Goal: Task Accomplishment & Management: Use online tool/utility

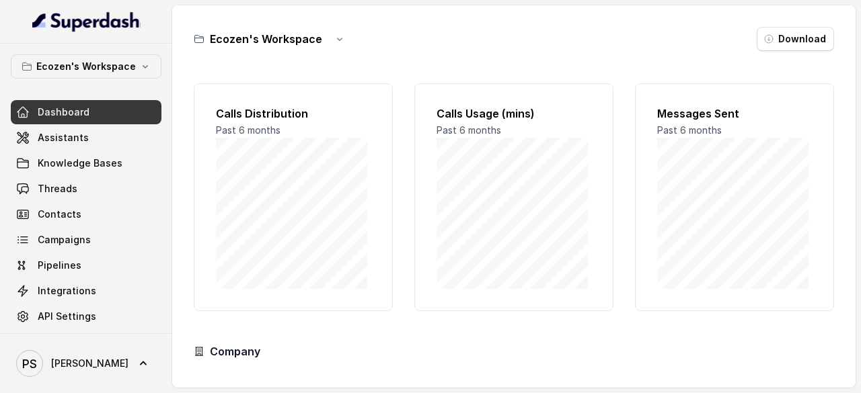
scroll to position [132, 0]
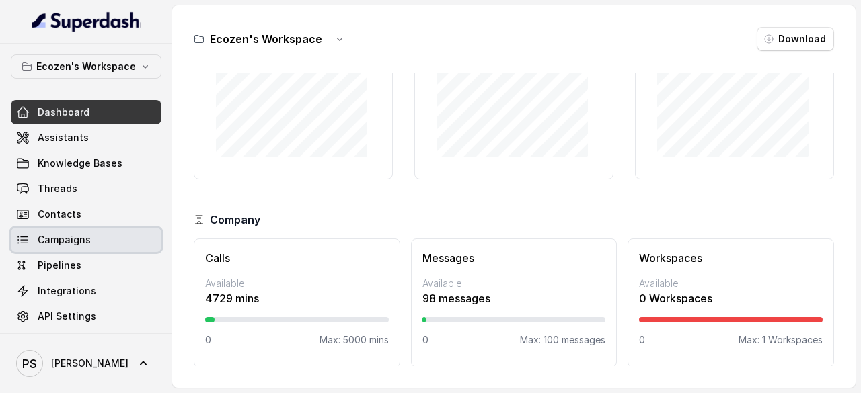
click at [58, 244] on span "Campaigns" at bounding box center [64, 239] width 53 height 13
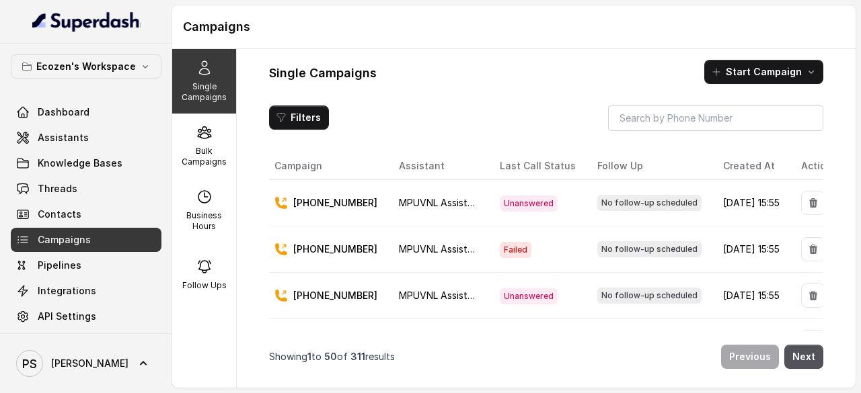
click at [59, 247] on link "Campaigns" at bounding box center [86, 240] width 151 height 24
click at [736, 75] on button "Start Campaign" at bounding box center [763, 72] width 119 height 24
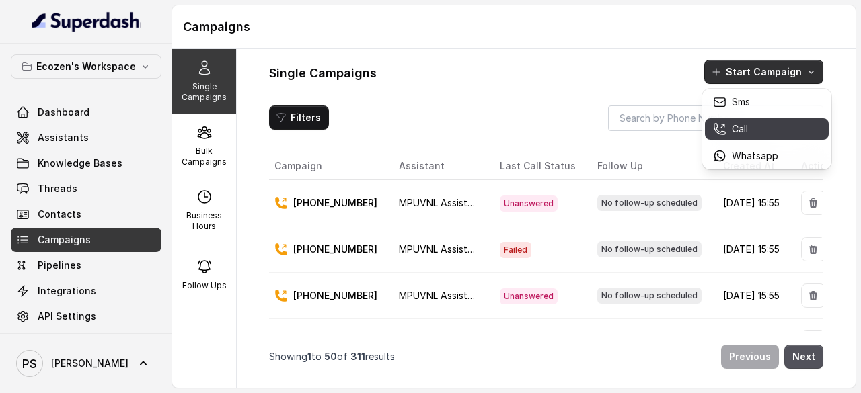
click at [737, 126] on p "Call" at bounding box center [740, 128] width 16 height 13
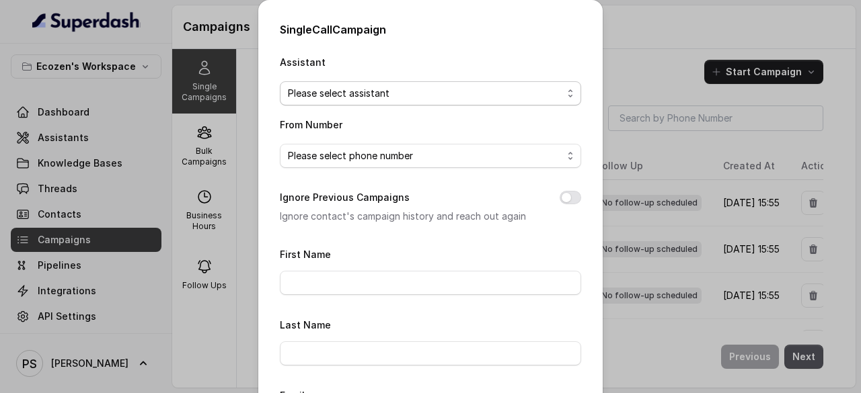
click at [358, 98] on span "Please select assistant" at bounding box center [425, 93] width 274 height 16
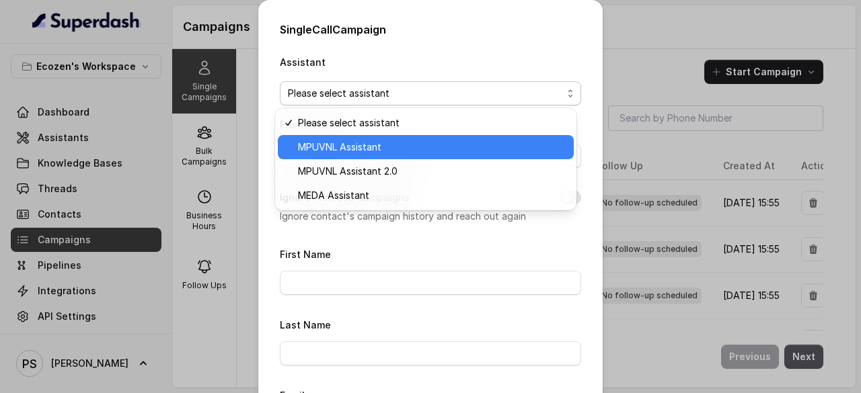
click at [352, 142] on span "MPUVNL Assistant" at bounding box center [432, 147] width 268 height 16
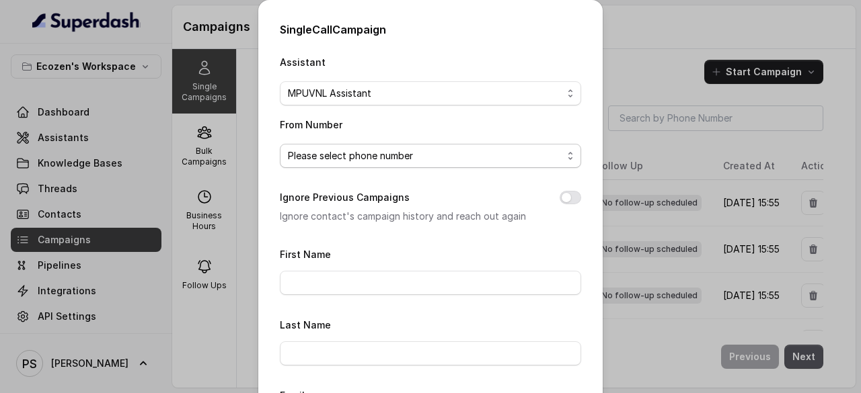
click at [347, 157] on span "Please select phone number" at bounding box center [425, 156] width 274 height 16
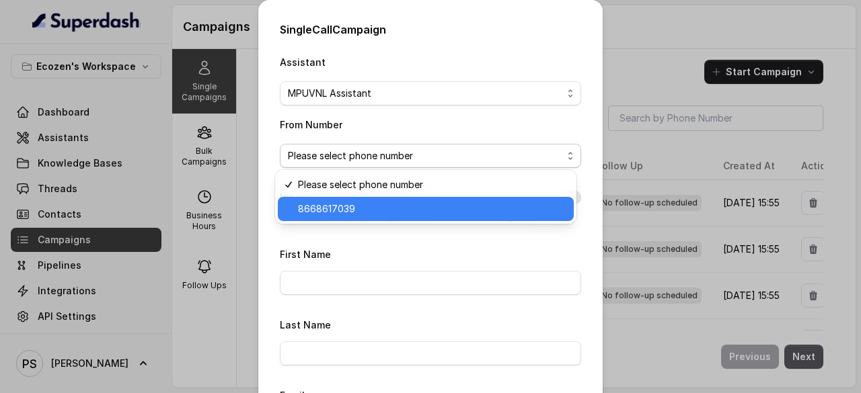
click at [333, 208] on span "8668617039" at bounding box center [432, 209] width 268 height 16
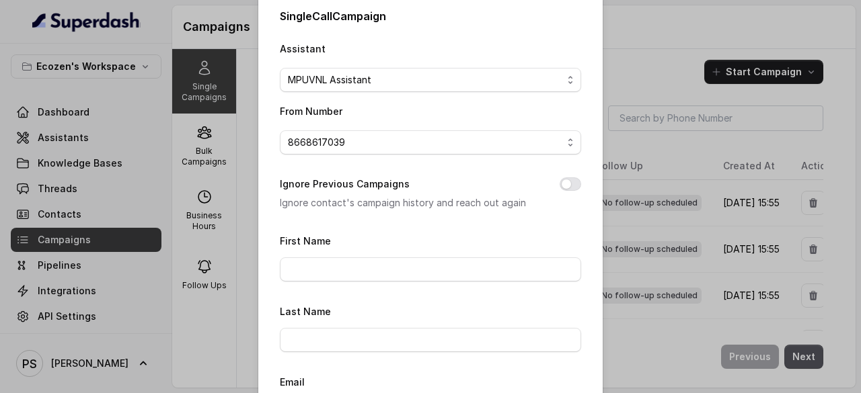
scroll to position [37, 0]
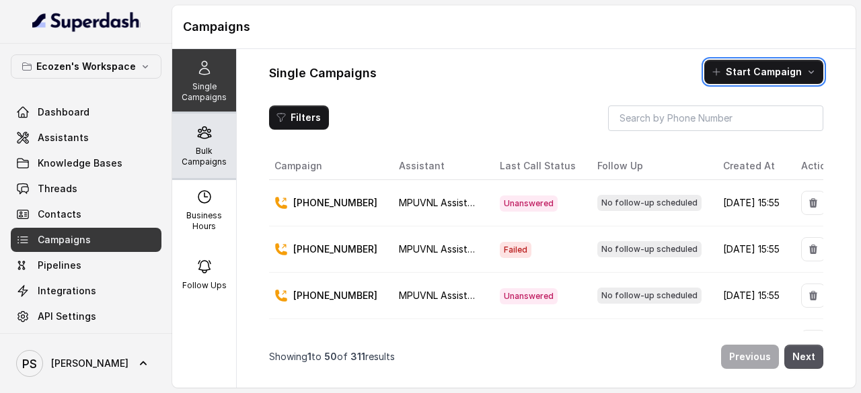
click at [185, 148] on p "Bulk Campaigns" at bounding box center [204, 157] width 53 height 22
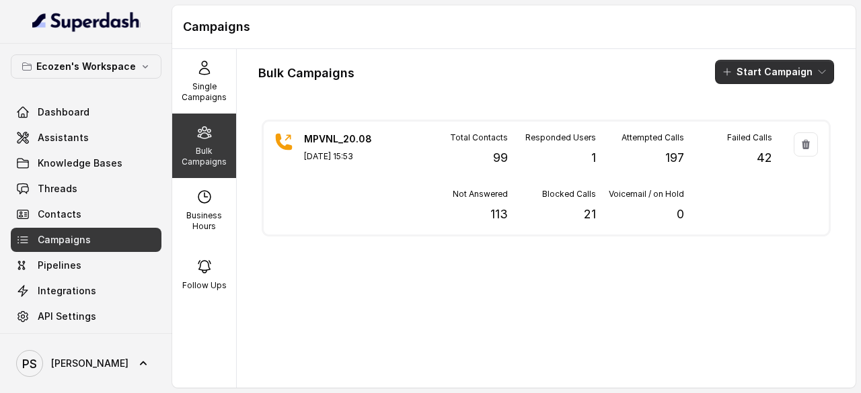
click at [738, 73] on button "Start Campaign" at bounding box center [774, 72] width 119 height 24
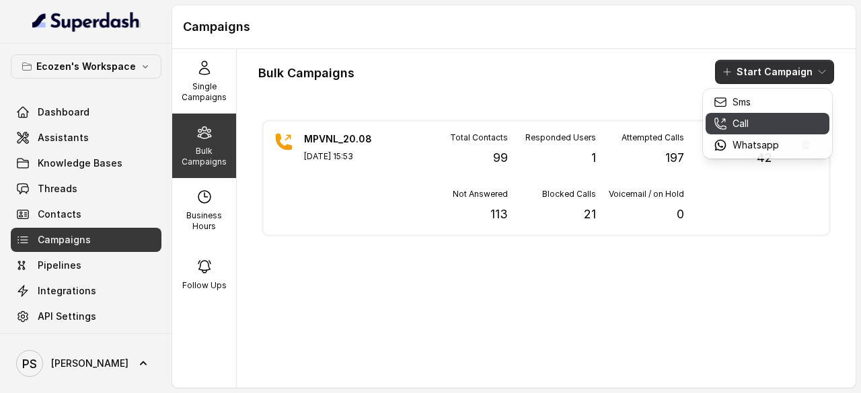
click at [736, 120] on p "Call" at bounding box center [740, 123] width 16 height 13
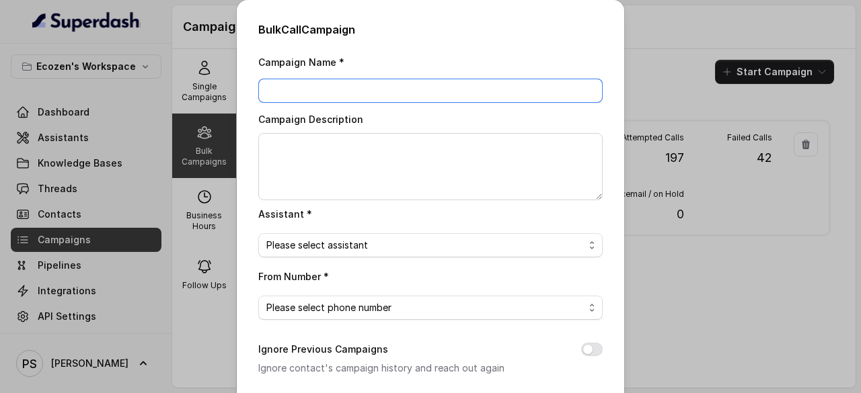
click at [317, 80] on input "Campaign Name *" at bounding box center [430, 91] width 344 height 24
drag, startPoint x: 340, startPoint y: 87, endPoint x: 248, endPoint y: 81, distance: 92.3
click at [248, 81] on div "Bulk Call Campaign Campaign Name * MPUVNL 21Aug Campaign Description Assistant …" at bounding box center [430, 320] width 387 height 641
type input "MPUVNL [DATE]"
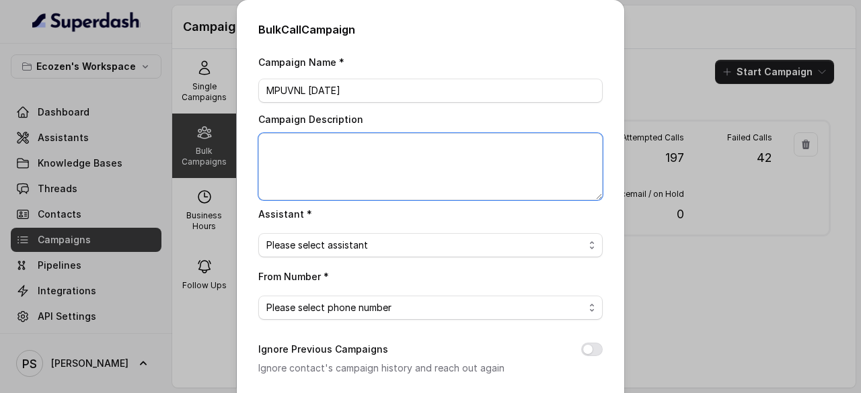
click at [292, 155] on textarea "Campaign Description" at bounding box center [430, 166] width 344 height 67
paste textarea "MPUVNL [DATE]"
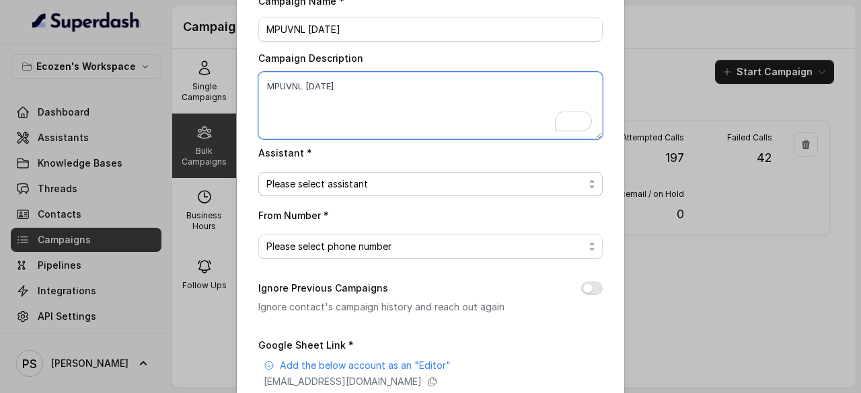
type textarea "MPUVNL [DATE]"
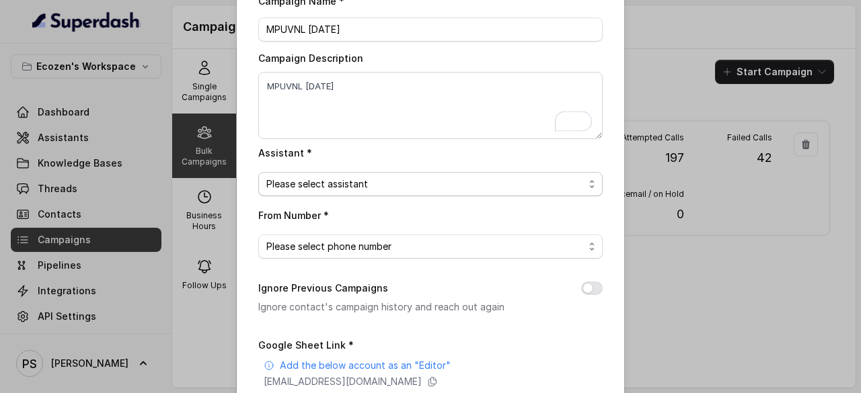
click at [335, 186] on span "Please select assistant" at bounding box center [424, 184] width 317 height 16
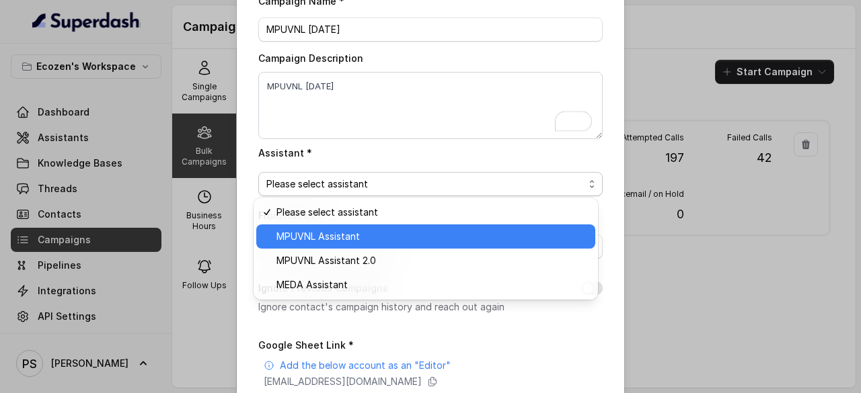
click at [325, 232] on span "MPUVNL Assistant" at bounding box center [431, 237] width 311 height 16
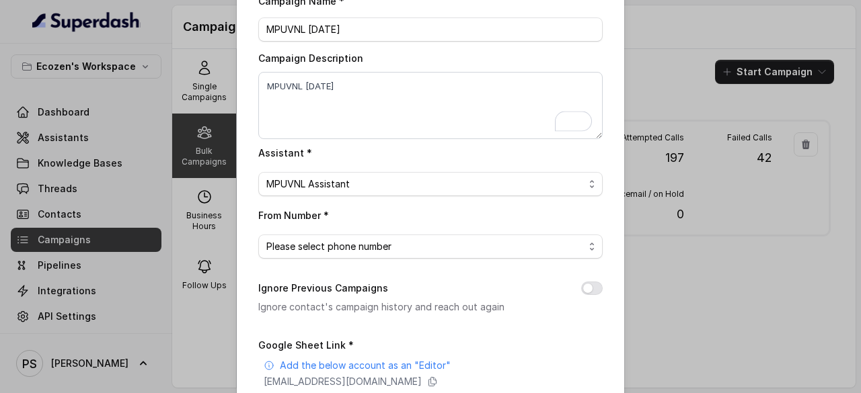
scroll to position [101, 0]
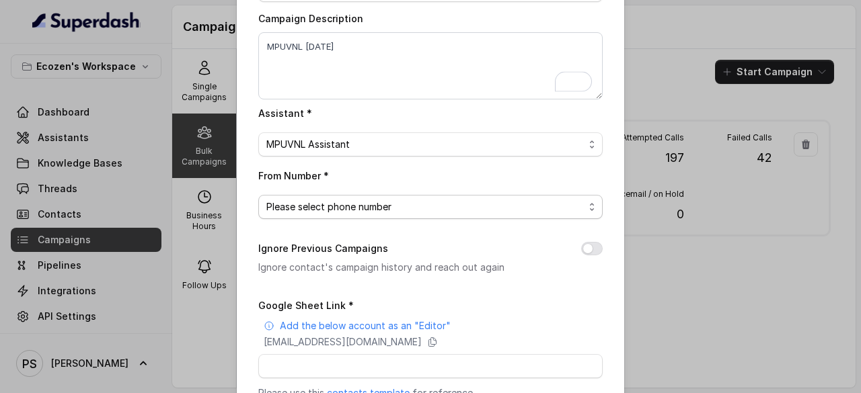
click at [329, 204] on span "Please select phone number" at bounding box center [424, 207] width 317 height 16
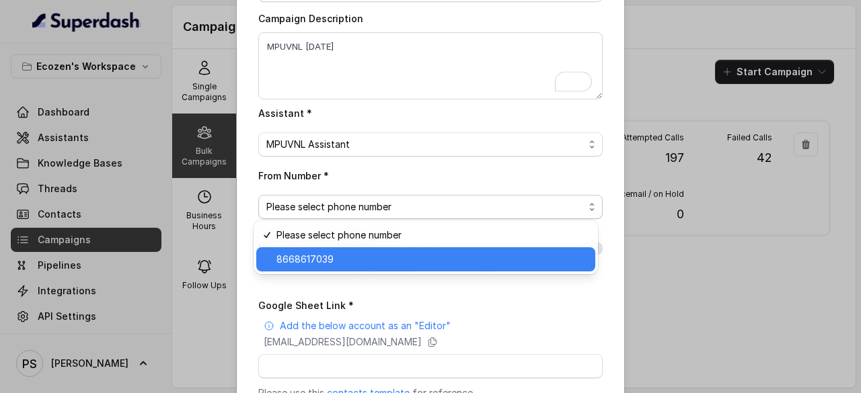
click at [312, 263] on span "8668617039" at bounding box center [431, 259] width 311 height 16
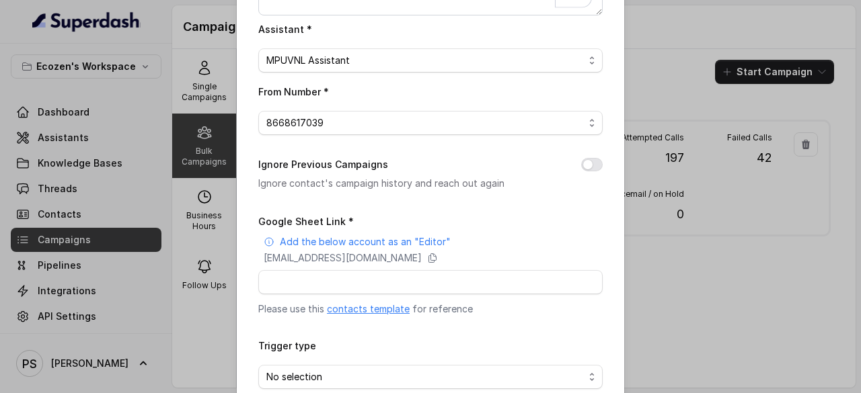
scroll to position [186, 0]
click at [311, 276] on input "Google Sheet Link *" at bounding box center [430, 282] width 344 height 24
paste input "https://docs.google.com/spreadsheets/d/1TesVRqNi3D4URweu2wkiBqbJb98cL3mr9DwTDGt…"
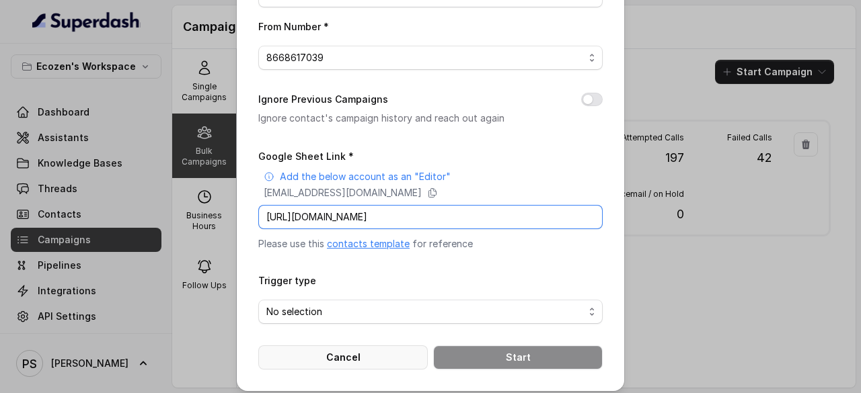
scroll to position [256, 0]
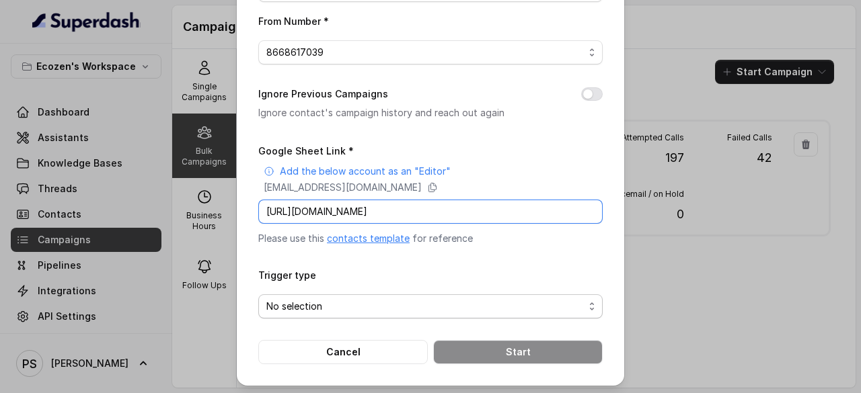
type input "https://docs.google.com/spreadsheets/d/1TesVRqNi3D4URweu2wkiBqbJb98cL3mr9DwTDGt…"
click at [312, 303] on span "No selection" at bounding box center [424, 307] width 317 height 16
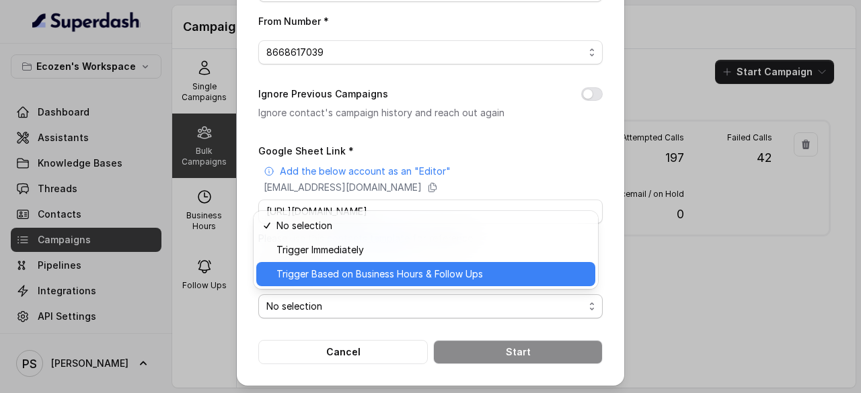
click at [321, 270] on span "Trigger Based on Business Hours & Follow Ups" at bounding box center [431, 274] width 311 height 16
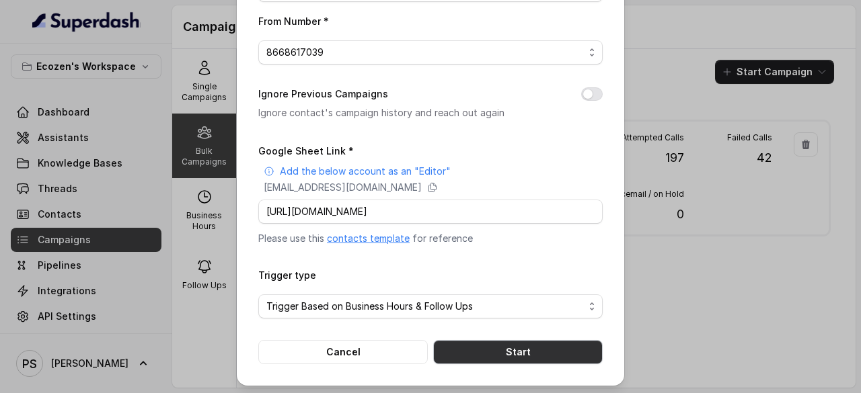
click at [491, 346] on button "Start" at bounding box center [517, 352] width 169 height 24
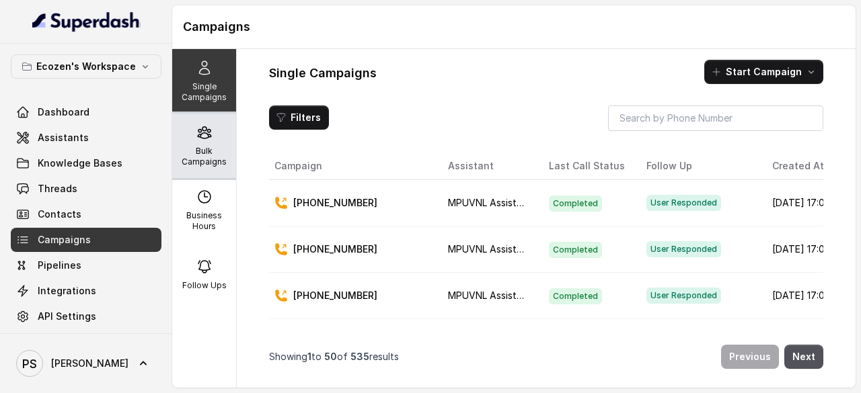
click at [205, 131] on icon at bounding box center [204, 132] width 13 height 11
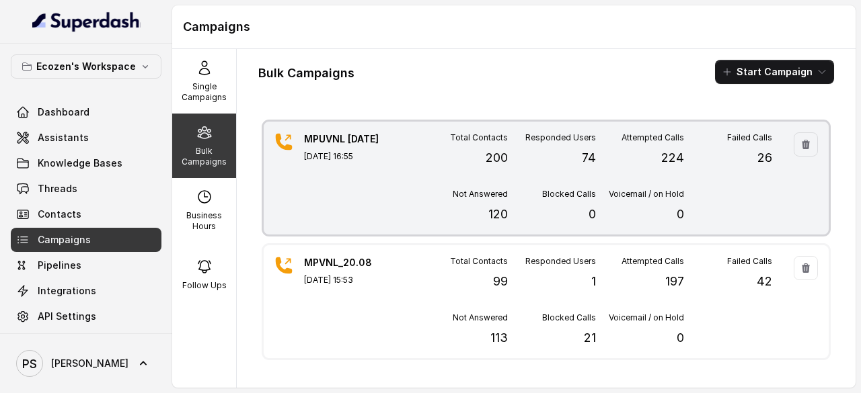
click at [585, 147] on div "Responded Users 74" at bounding box center [552, 149] width 88 height 35
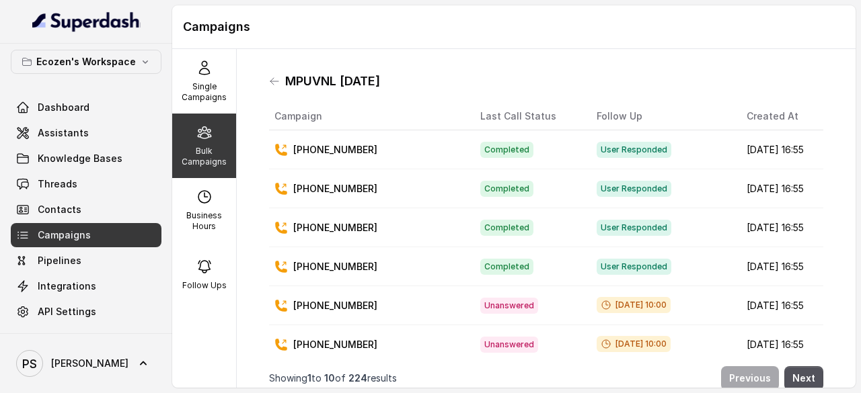
click at [206, 144] on div "Bulk Campaigns" at bounding box center [204, 146] width 64 height 65
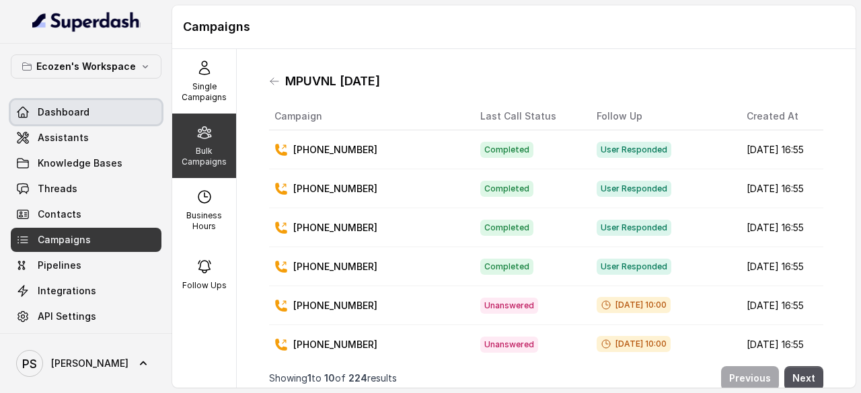
click at [54, 106] on span "Dashboard" at bounding box center [64, 112] width 52 height 13
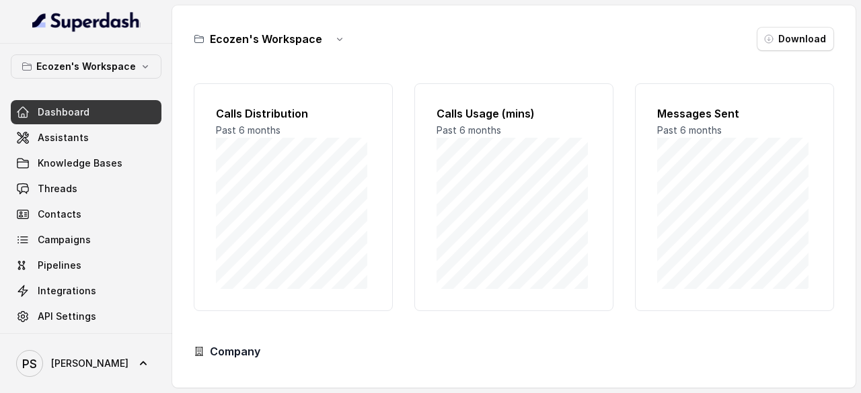
scroll to position [132, 0]
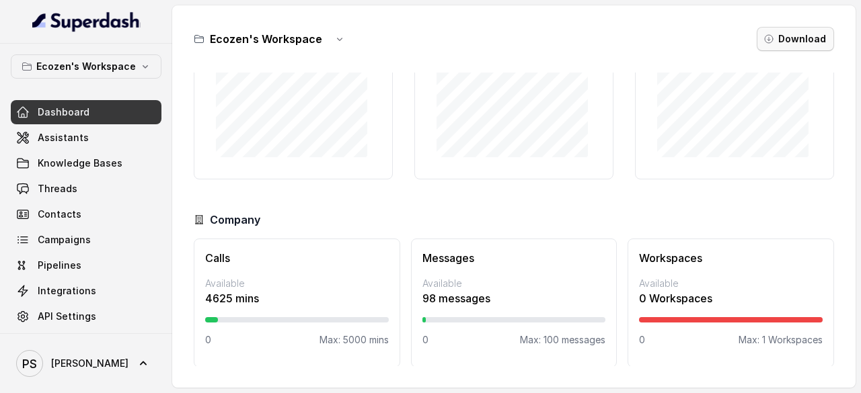
click at [795, 33] on button "Download" at bounding box center [794, 39] width 77 height 24
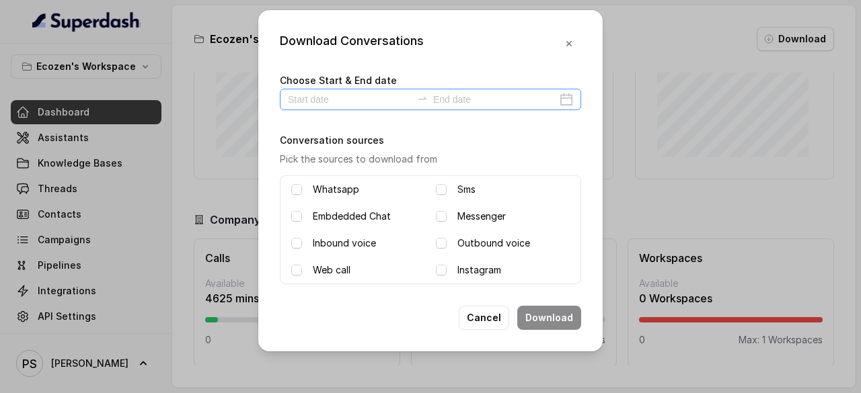
click at [562, 94] on div at bounding box center [430, 100] width 301 height 22
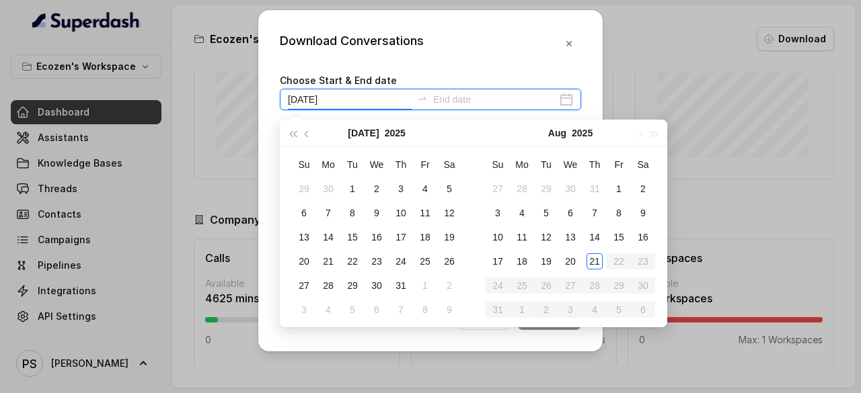
type input "[DATE]"
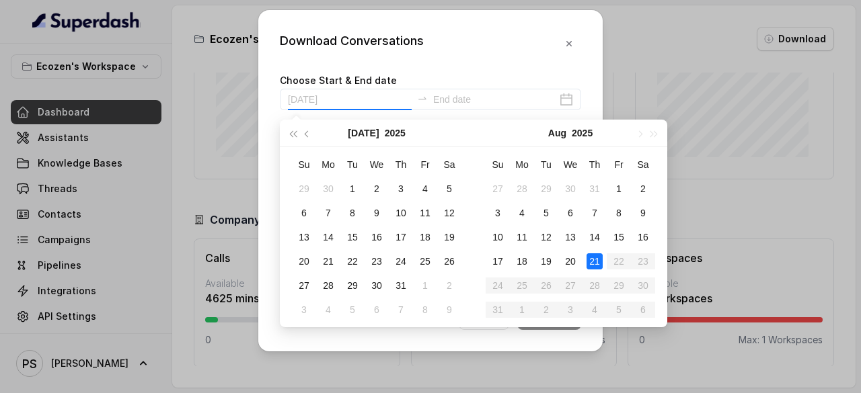
click at [597, 259] on div "21" at bounding box center [594, 261] width 16 height 16
type input "[DATE]"
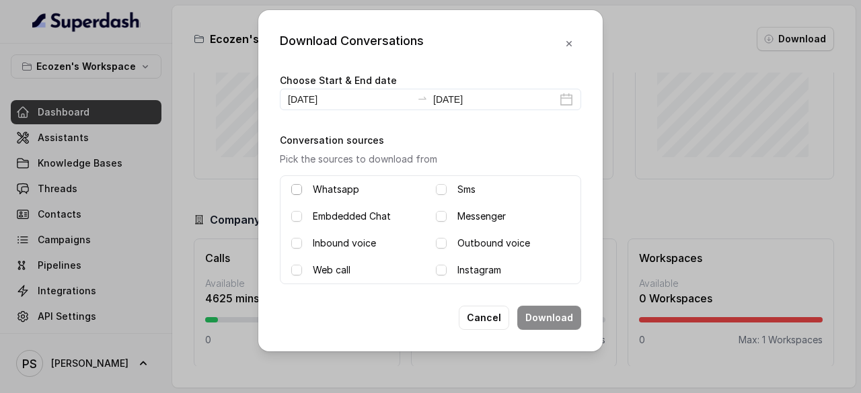
click at [297, 190] on span at bounding box center [296, 189] width 11 height 11
click at [297, 186] on span at bounding box center [296, 189] width 11 height 11
click at [296, 274] on span at bounding box center [296, 270] width 11 height 11
click at [445, 247] on div "Outbound voice" at bounding box center [503, 243] width 134 height 16
click at [295, 244] on span at bounding box center [296, 243] width 11 height 11
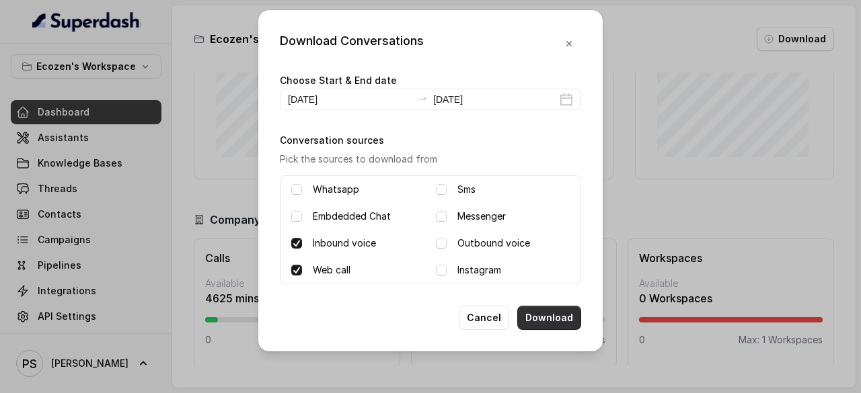
click at [545, 322] on button "Download" at bounding box center [549, 318] width 64 height 24
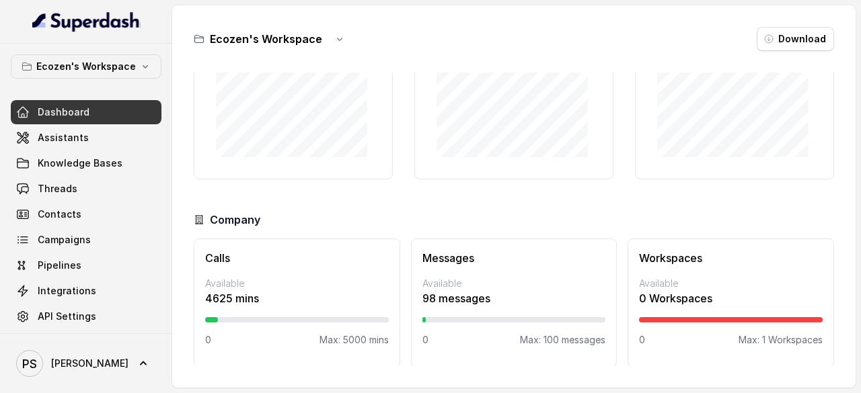
click at [313, 277] on p "Available" at bounding box center [297, 283] width 184 height 13
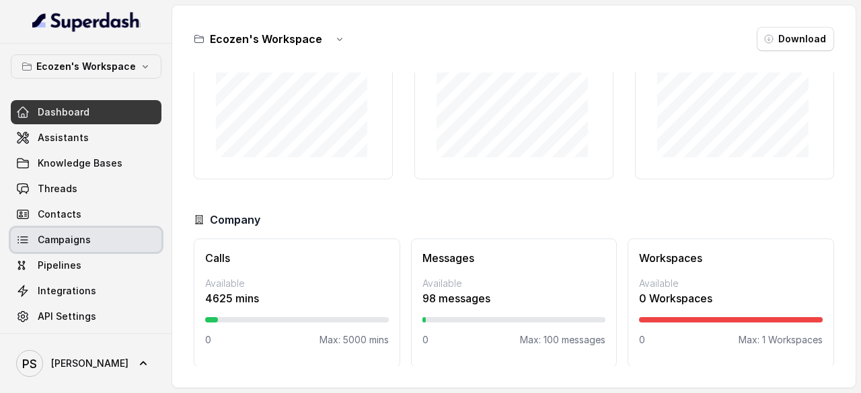
click at [56, 245] on span "Campaigns" at bounding box center [64, 239] width 53 height 13
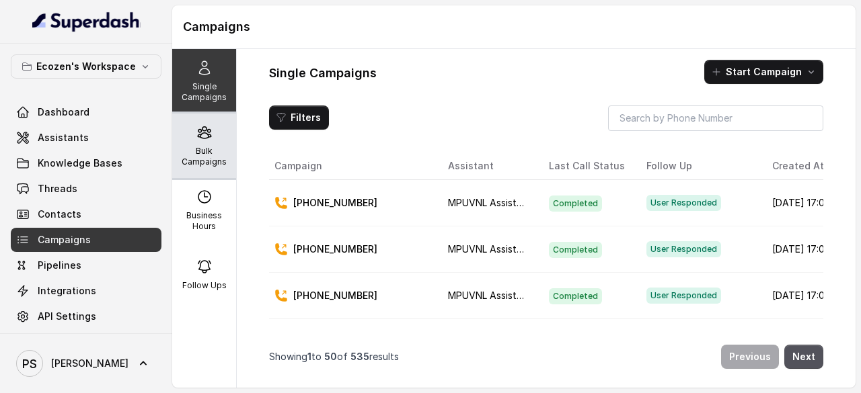
click at [206, 158] on p "Bulk Campaigns" at bounding box center [204, 157] width 53 height 22
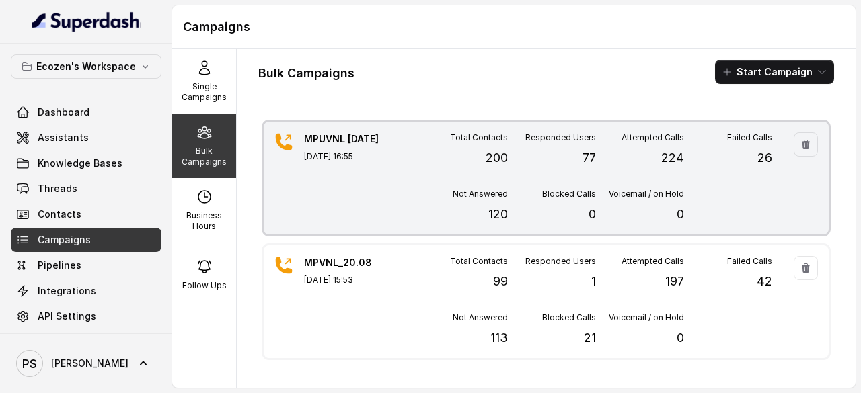
scroll to position [6, 0]
click at [569, 162] on div "Total Contacts 200 Responded Users 77 Attempted Calls 224 Failed Calls 26 Not A…" at bounding box center [596, 177] width 352 height 91
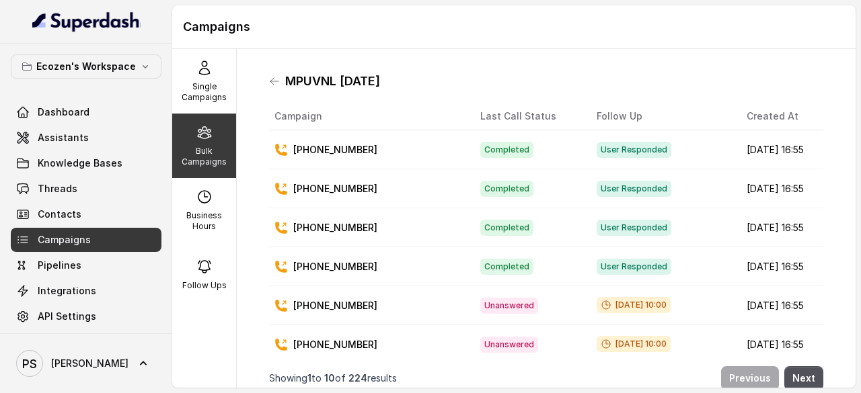
click at [205, 146] on p "Bulk Campaigns" at bounding box center [204, 157] width 53 height 22
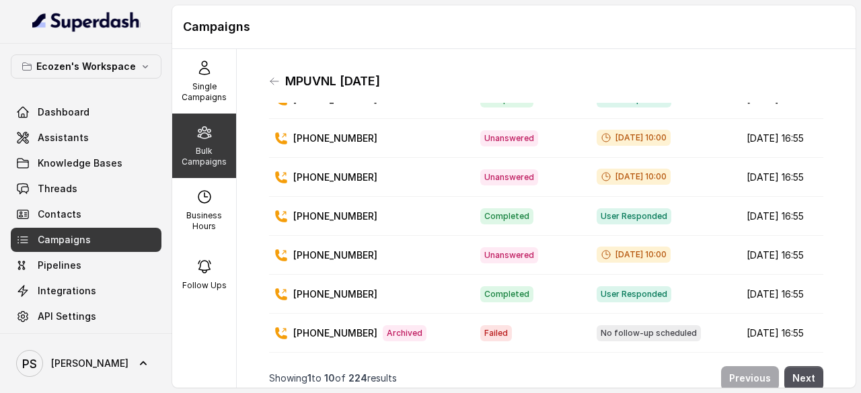
scroll to position [11, 0]
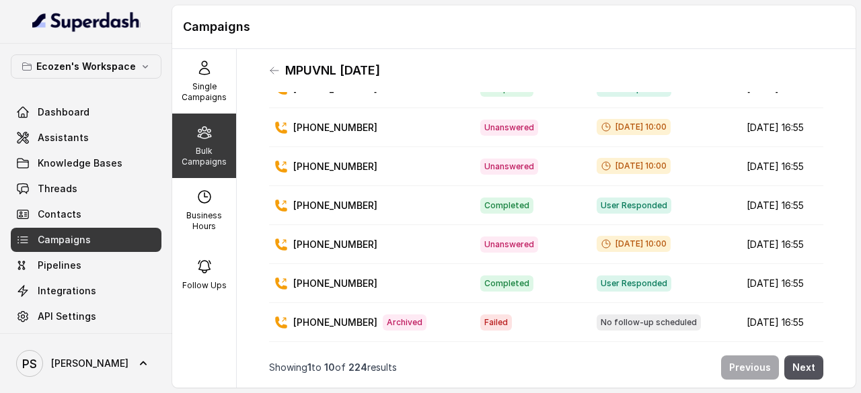
click at [350, 361] on p "Showing 1 to 10 of 224 results" at bounding box center [333, 367] width 128 height 13
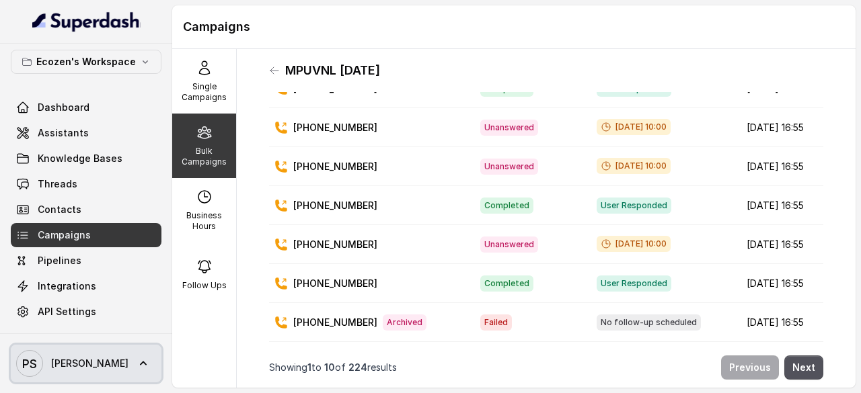
click at [136, 357] on icon at bounding box center [142, 363] width 13 height 13
click at [85, 366] on link "PS [PERSON_NAME]" at bounding box center [86, 364] width 151 height 38
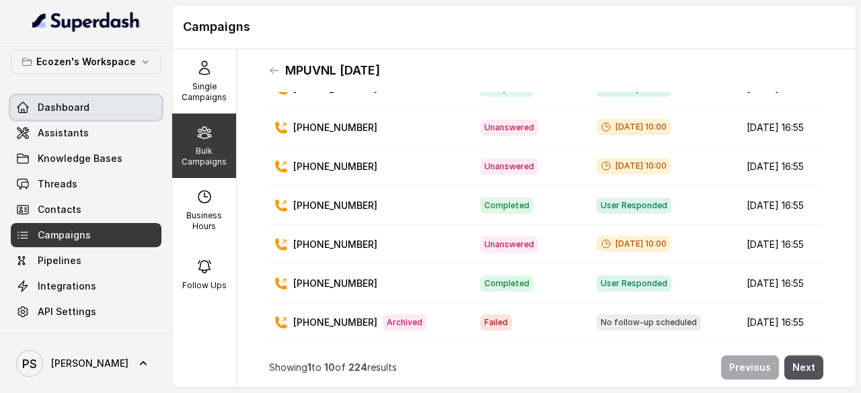
click at [70, 103] on span "Dashboard" at bounding box center [64, 107] width 52 height 13
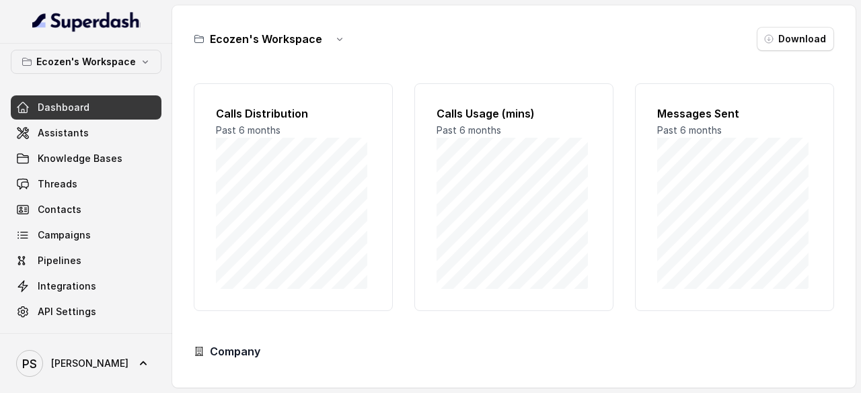
scroll to position [132, 0]
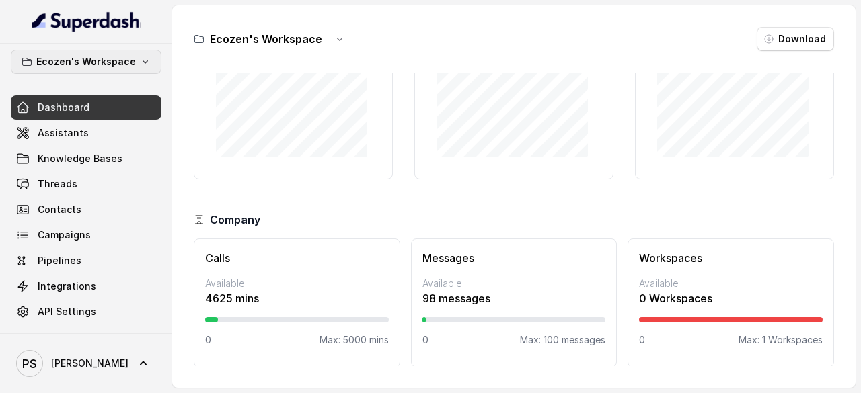
click at [108, 54] on p "Ecozen's Workspace" at bounding box center [86, 62] width 100 height 16
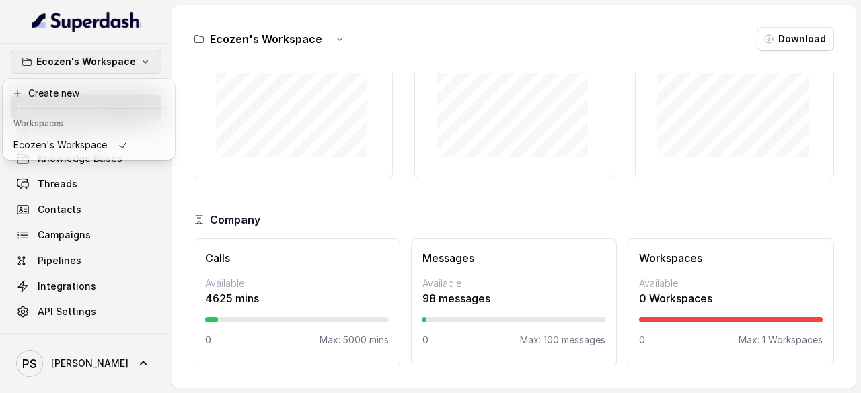
click at [280, 206] on div "Ecozen's Workspace Dashboard Assistants Knowledge Bases Threads Contacts Campai…" at bounding box center [430, 196] width 861 height 393
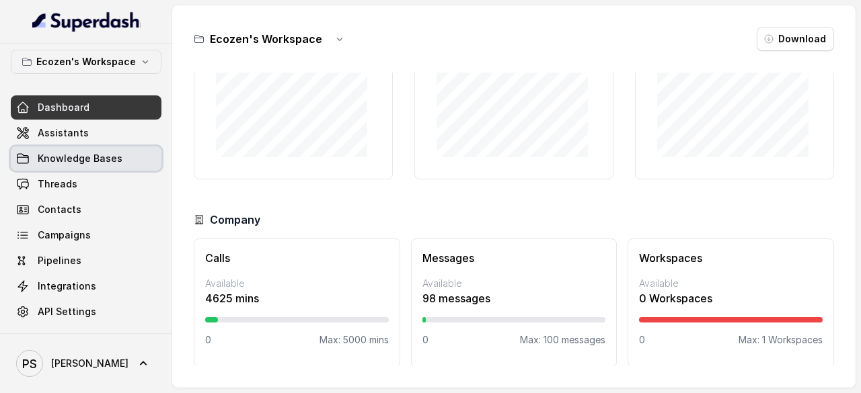
click at [79, 153] on span "Knowledge Bases" at bounding box center [80, 158] width 85 height 13
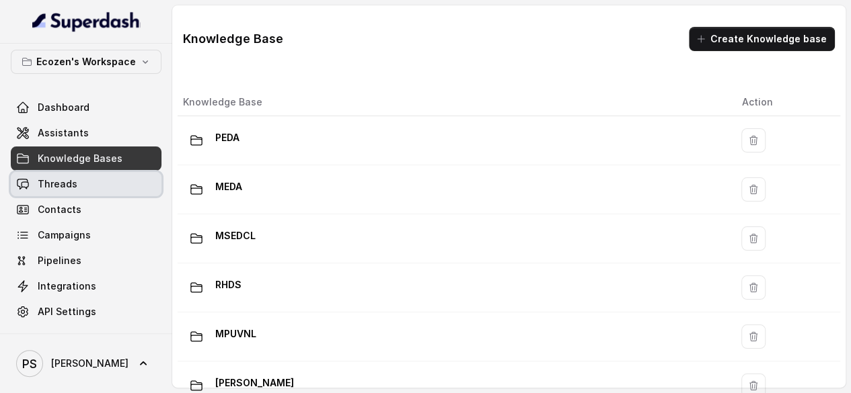
click at [73, 182] on span "Threads" at bounding box center [58, 184] width 40 height 13
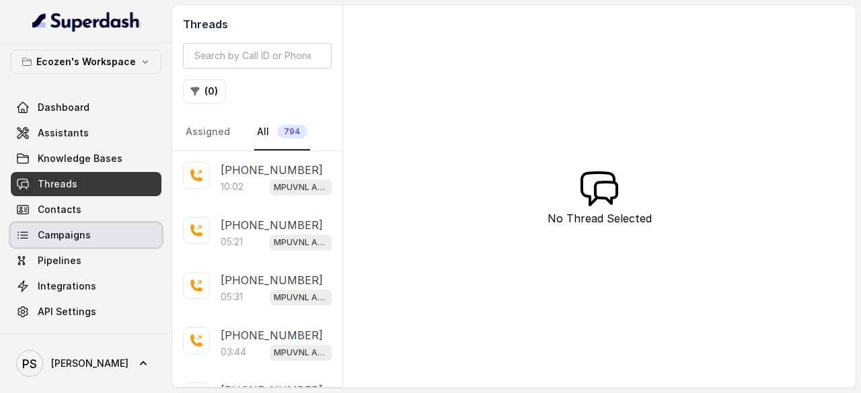
click at [71, 233] on span "Campaigns" at bounding box center [64, 235] width 53 height 13
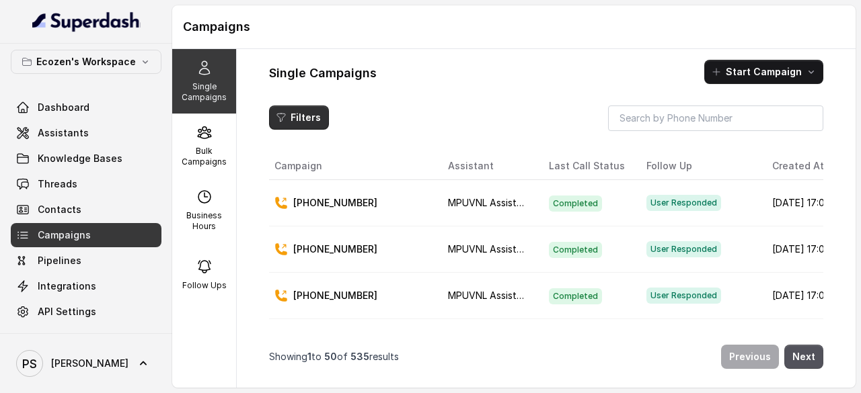
click at [293, 106] on button "Filters" at bounding box center [299, 118] width 60 height 24
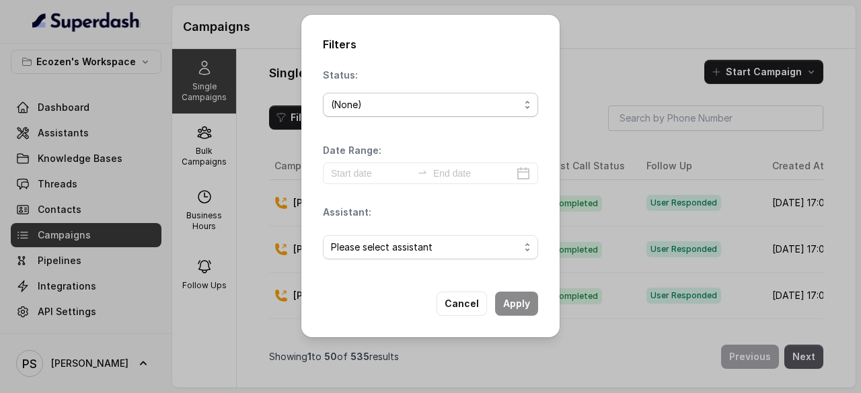
click at [358, 104] on div "(None)" at bounding box center [425, 105] width 188 height 16
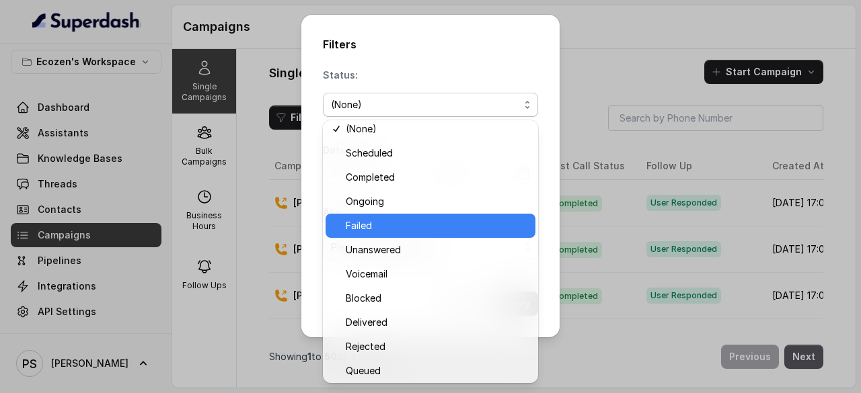
scroll to position [7, 0]
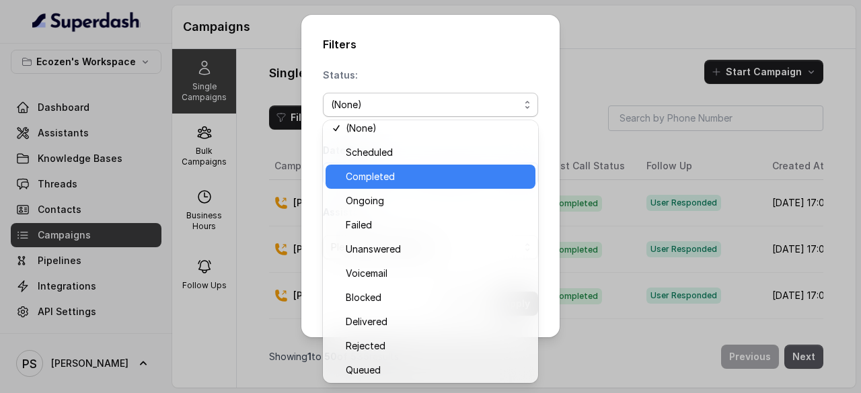
click at [381, 171] on span "Completed" at bounding box center [437, 177] width 182 height 16
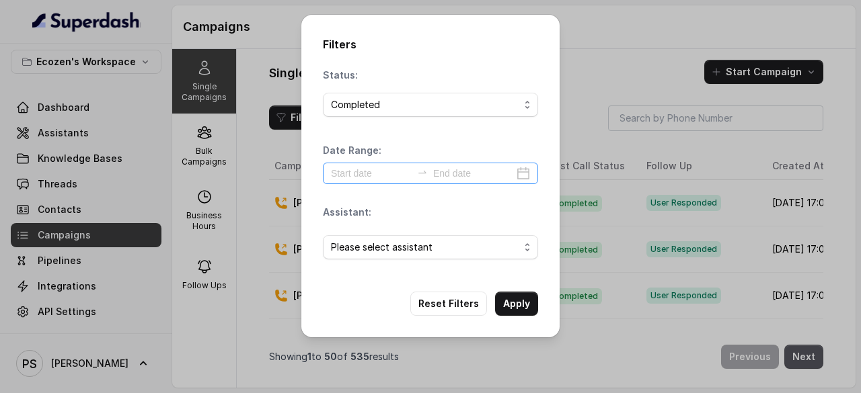
click at [531, 171] on div at bounding box center [430, 174] width 215 height 22
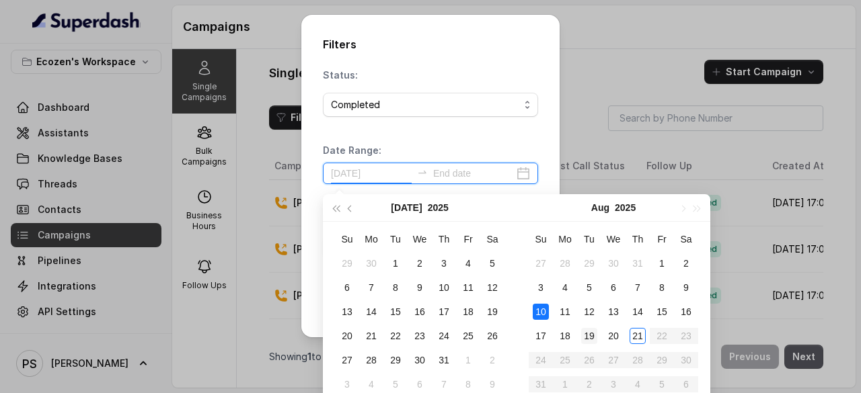
type input "[DATE]"
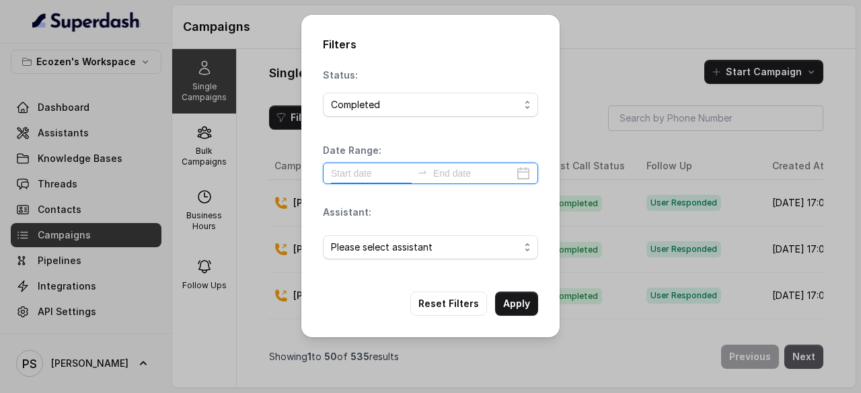
click at [526, 174] on div at bounding box center [430, 174] width 215 height 22
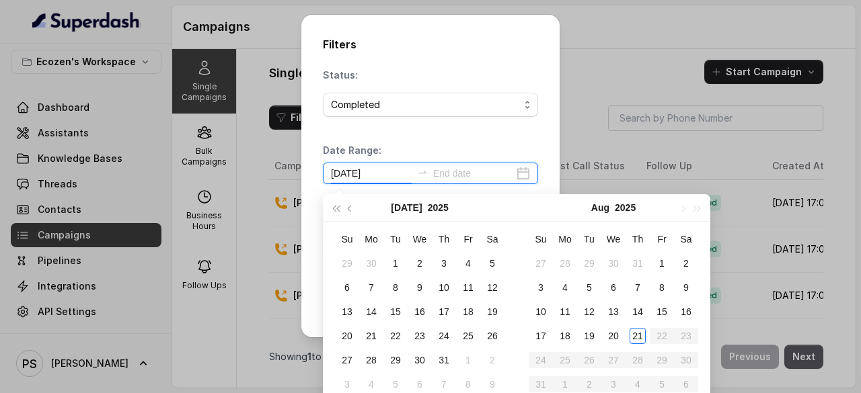
type input "[DATE]"
click at [643, 338] on div "21" at bounding box center [637, 336] width 16 height 16
type input "[DATE]"
click at [525, 177] on icon "close-circle" at bounding box center [522, 173] width 13 height 13
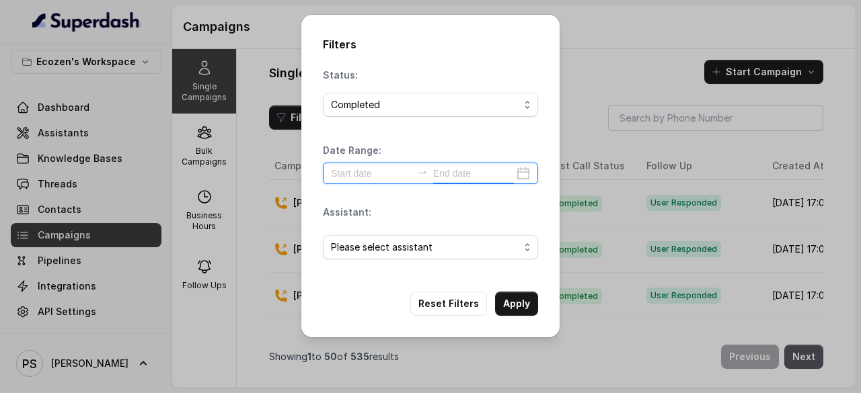
click at [520, 175] on div at bounding box center [430, 174] width 215 height 22
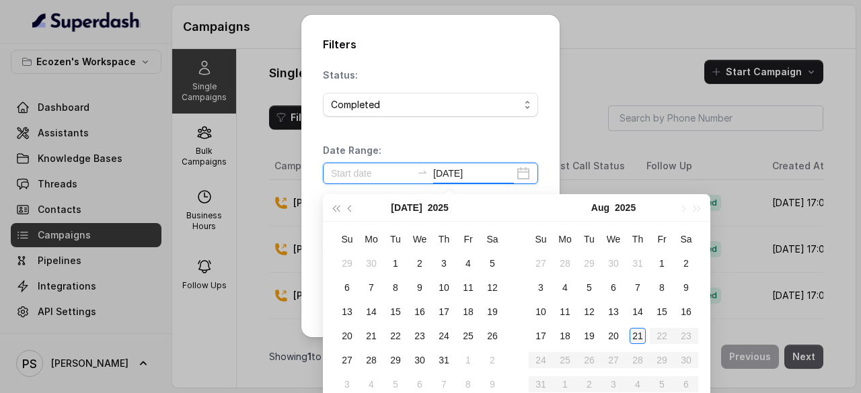
type input "[DATE]"
click at [641, 341] on div "21" at bounding box center [637, 336] width 16 height 16
type input "[DATE]"
click at [355, 180] on input at bounding box center [371, 173] width 81 height 15
type input "[DATE]"
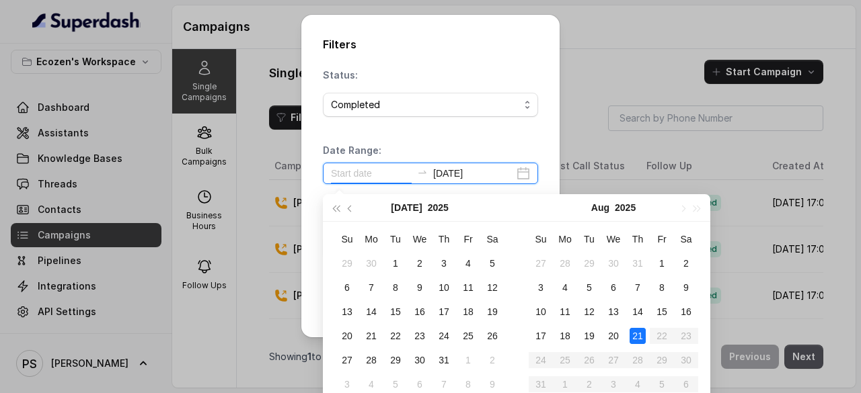
type input "[DATE]"
click at [640, 338] on div "21" at bounding box center [637, 336] width 16 height 16
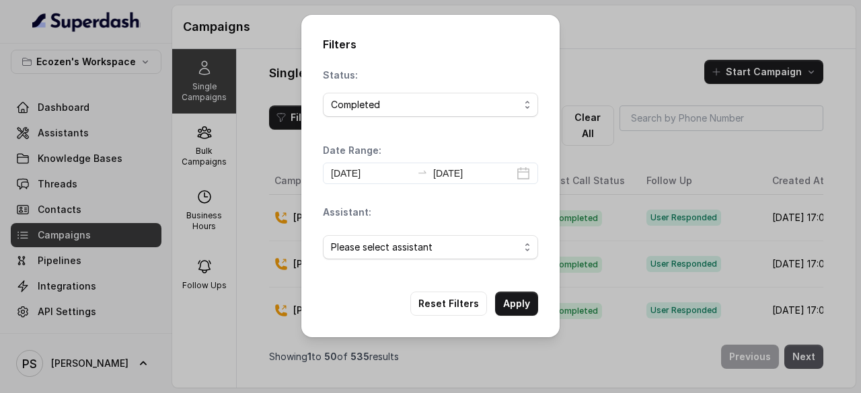
click at [605, 15] on div "Filters Status: Completed Date Range: [DATE] [DATE] Assistant: Please select as…" at bounding box center [430, 196] width 861 height 393
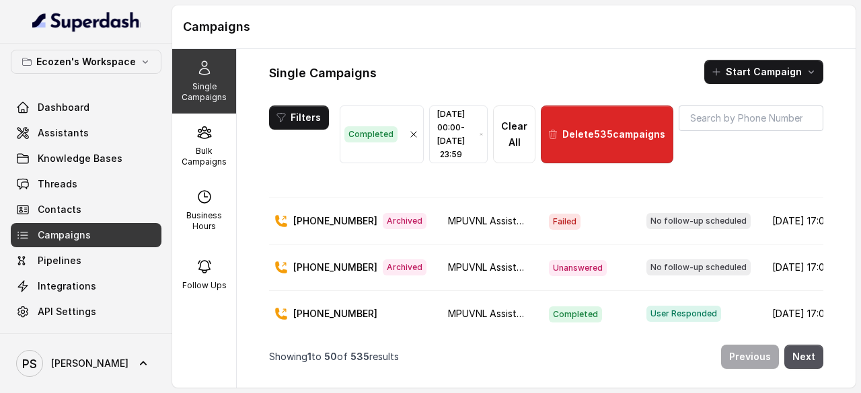
scroll to position [2168, 0]
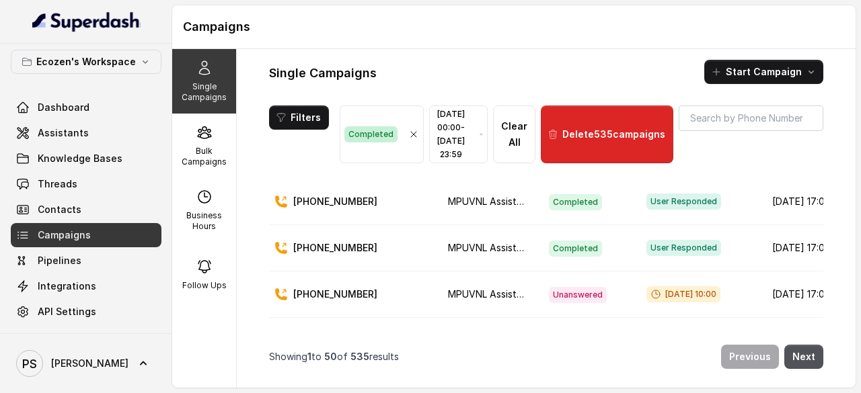
click at [407, 126] on div "Completed" at bounding box center [381, 134] width 75 height 16
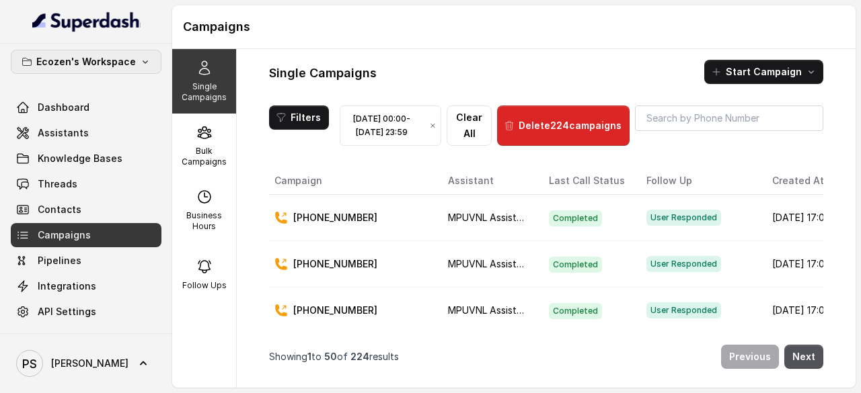
click at [110, 60] on p "Ecozen's Workspace" at bounding box center [86, 62] width 100 height 16
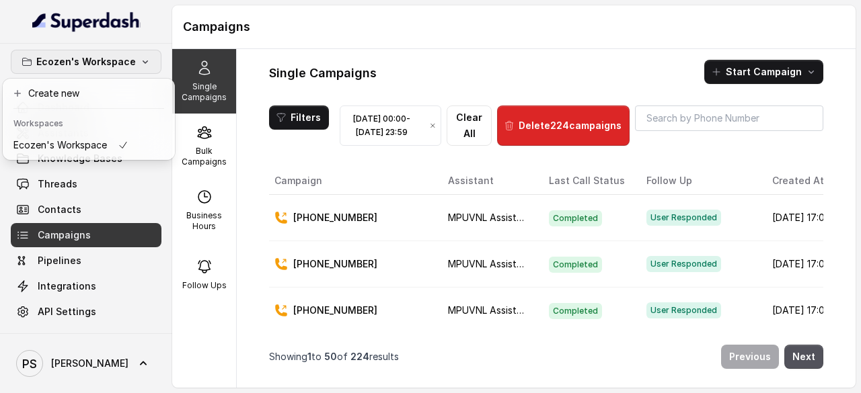
click at [341, 30] on div "Ecozen's Workspace Dashboard Assistants Knowledge Bases Threads Contacts Campai…" at bounding box center [430, 196] width 861 height 393
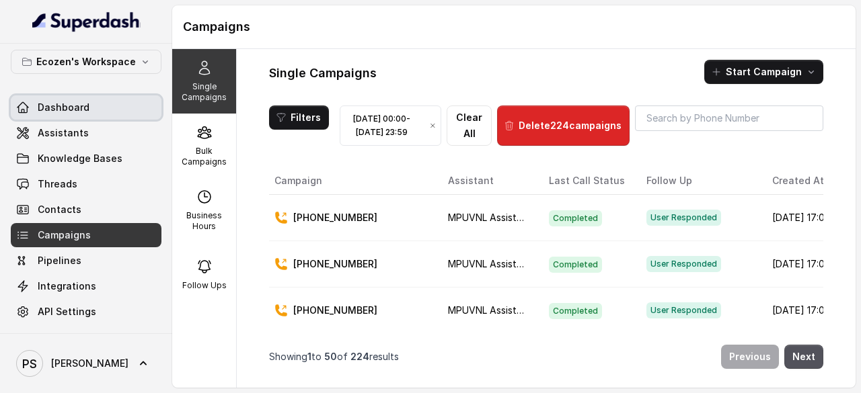
click at [67, 104] on span "Dashboard" at bounding box center [64, 107] width 52 height 13
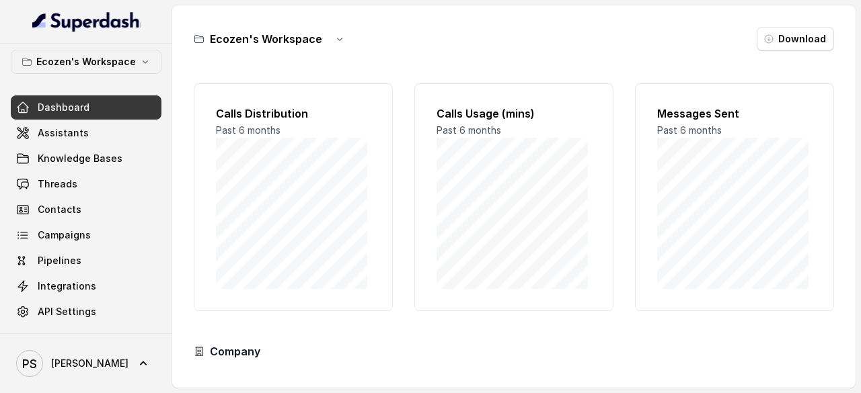
scroll to position [132, 0]
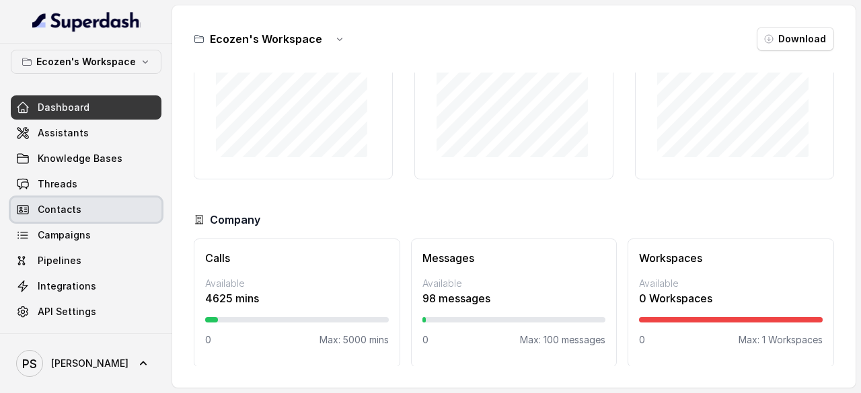
click at [59, 208] on span "Contacts" at bounding box center [60, 209] width 44 height 13
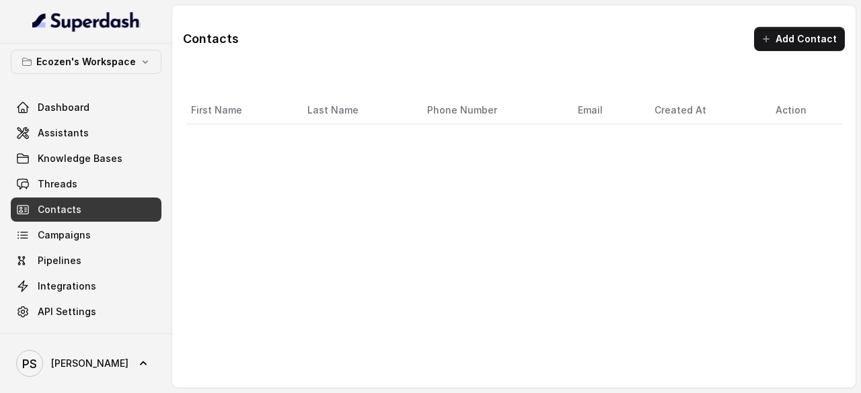
click at [55, 229] on span "Campaigns" at bounding box center [64, 235] width 53 height 13
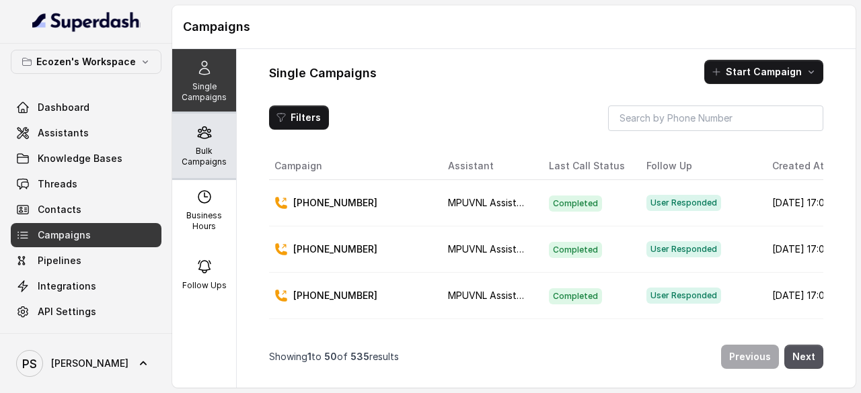
click at [208, 142] on div "Bulk Campaigns" at bounding box center [204, 146] width 64 height 65
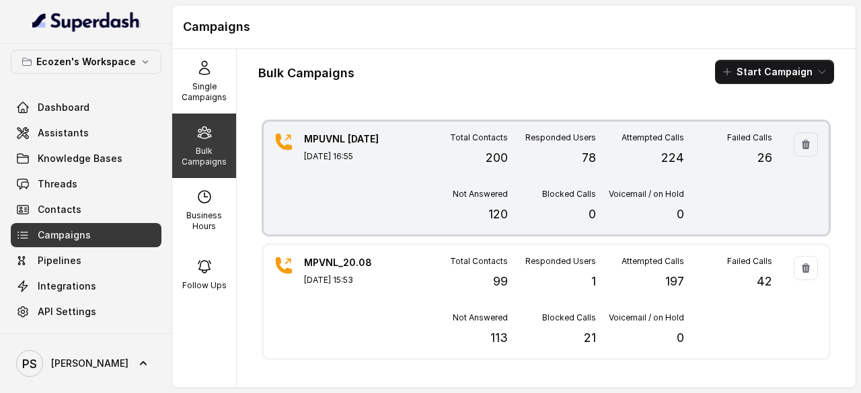
scroll to position [6, 0]
click at [414, 173] on div "MPUVNL [DATE] [DATE] 16:55 Total Contacts 200 Responded Users 78 Attempted Call…" at bounding box center [546, 178] width 565 height 113
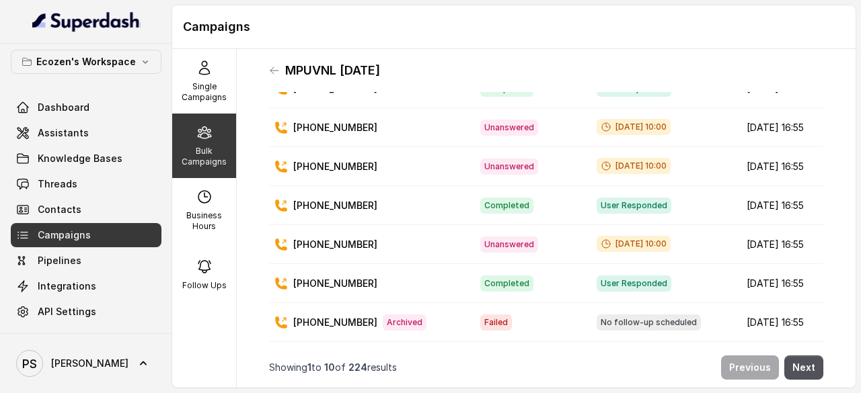
scroll to position [0, 0]
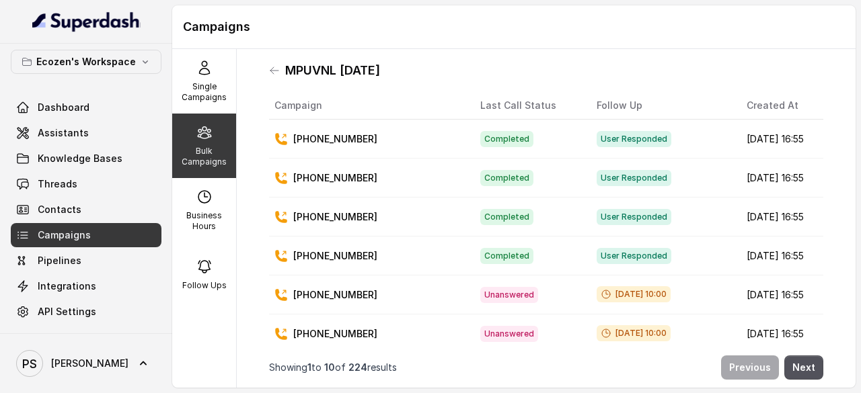
click at [199, 130] on icon at bounding box center [204, 132] width 13 height 11
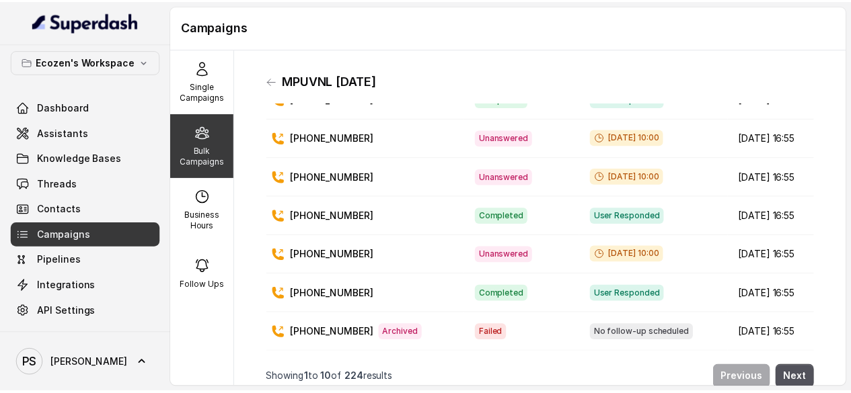
scroll to position [11, 0]
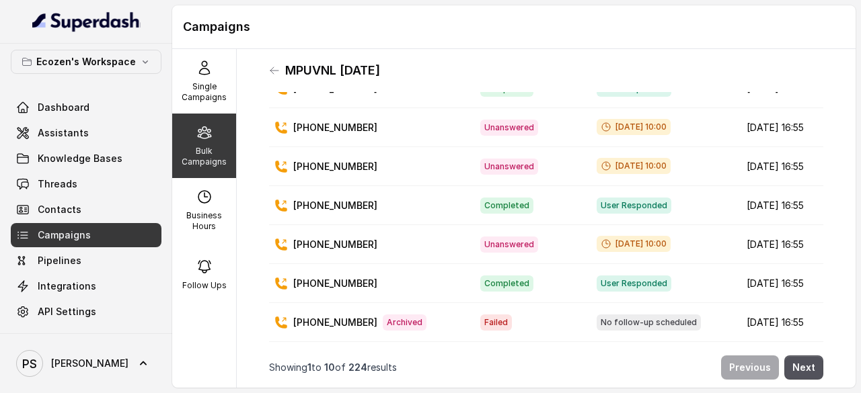
click at [85, 229] on span "Campaigns" at bounding box center [64, 235] width 53 height 13
click at [209, 142] on div "Bulk Campaigns" at bounding box center [204, 146] width 64 height 65
click at [284, 121] on icon at bounding box center [280, 127] width 13 height 13
click at [62, 208] on span "Contacts" at bounding box center [60, 209] width 44 height 13
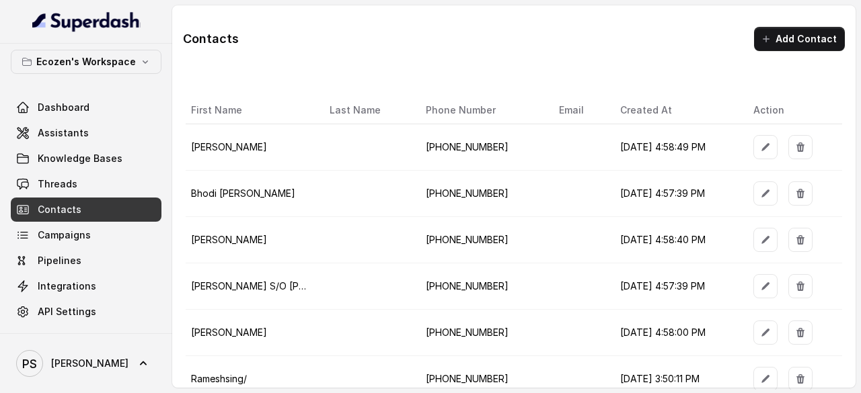
click at [69, 315] on span "API Settings" at bounding box center [67, 311] width 58 height 13
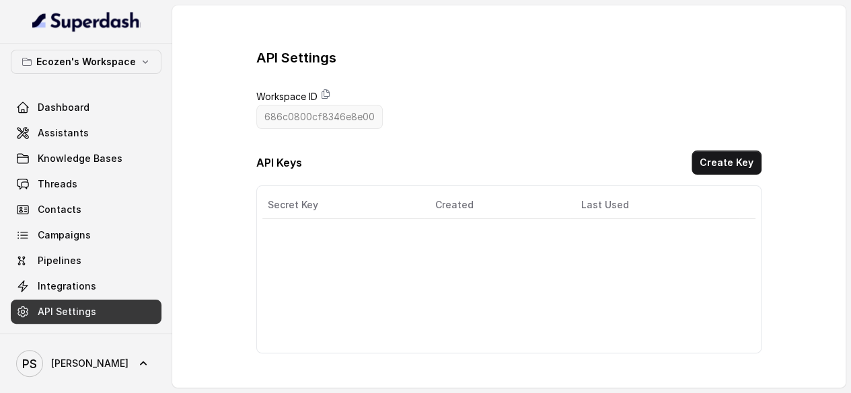
scroll to position [2, 0]
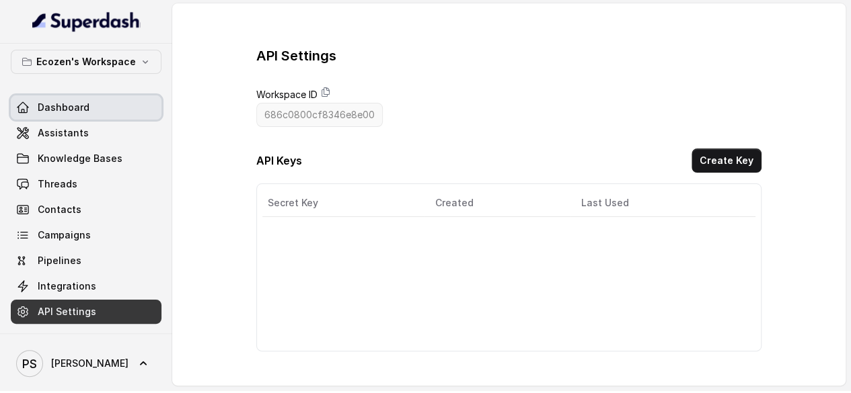
click at [67, 101] on span "Dashboard" at bounding box center [64, 107] width 52 height 13
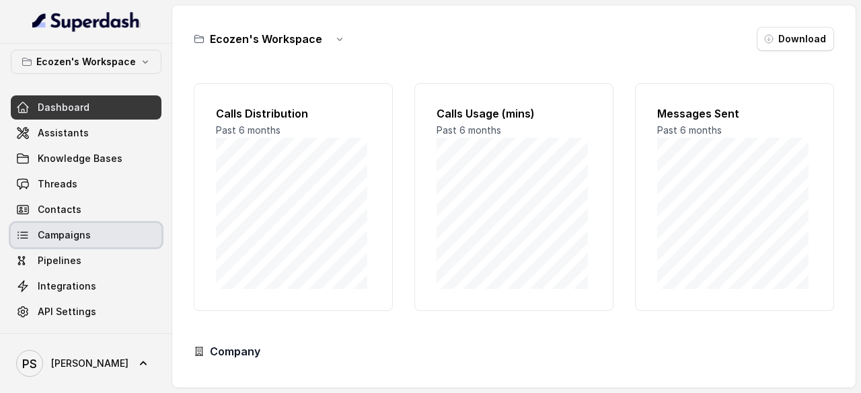
click at [71, 236] on span "Campaigns" at bounding box center [64, 235] width 53 height 13
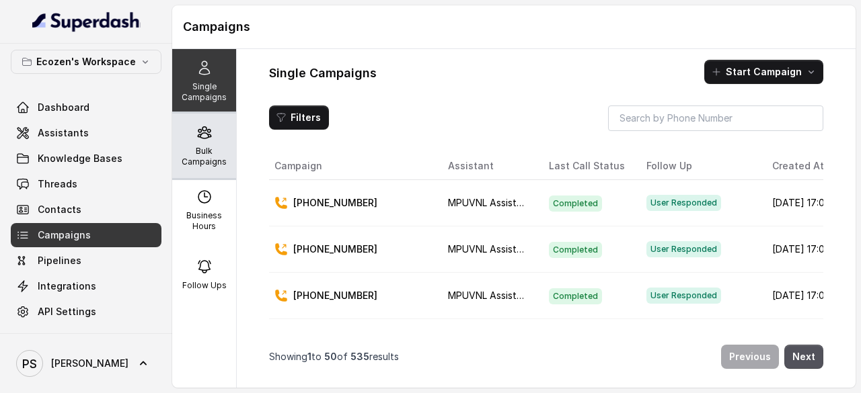
click at [206, 162] on p "Bulk Campaigns" at bounding box center [204, 157] width 53 height 22
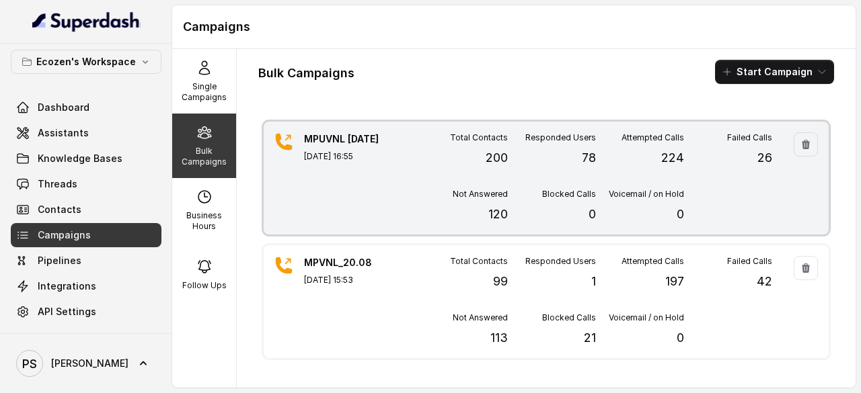
click at [574, 167] on div "Total Contacts 200 Responded Users 78 Attempted Calls 224 Failed Calls 26 Not A…" at bounding box center [596, 177] width 352 height 91
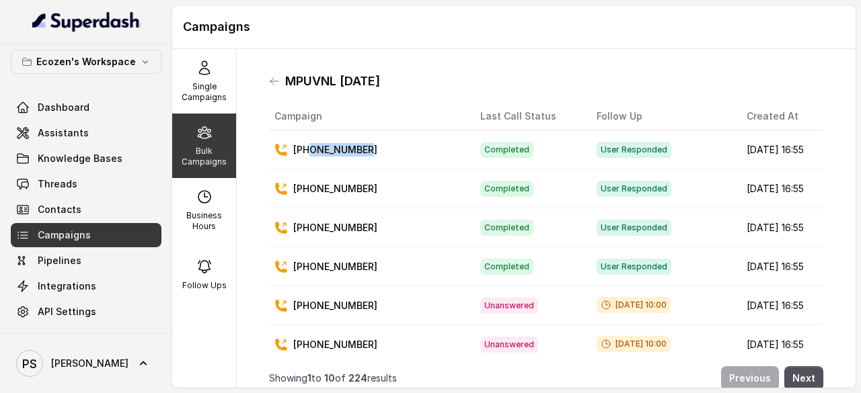
drag, startPoint x: 374, startPoint y: 148, endPoint x: 308, endPoint y: 149, distance: 65.9
click at [308, 149] on div "[PHONE_NUMBER]" at bounding box center [366, 149] width 184 height 13
copy p "7999465825"
drag, startPoint x: 374, startPoint y: 187, endPoint x: 309, endPoint y: 188, distance: 64.6
click at [309, 188] on div "[PHONE_NUMBER]" at bounding box center [366, 188] width 184 height 13
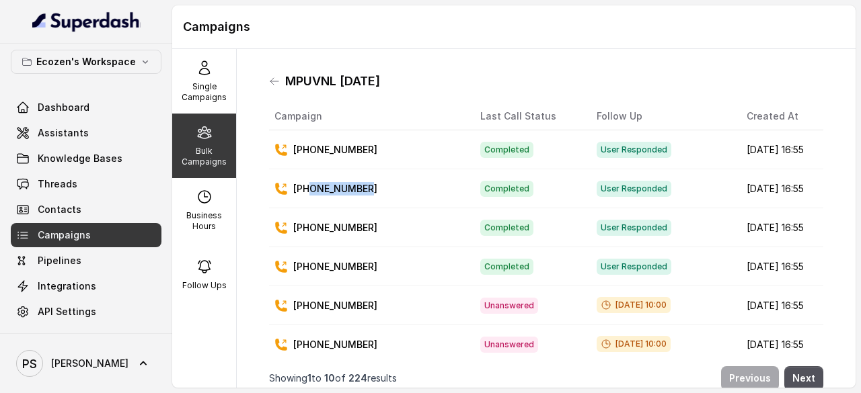
copy p "9479504540"
drag, startPoint x: 367, startPoint y: 227, endPoint x: 309, endPoint y: 227, distance: 57.8
click at [309, 227] on div "[PHONE_NUMBER]" at bounding box center [366, 227] width 184 height 13
copy p "8817812977"
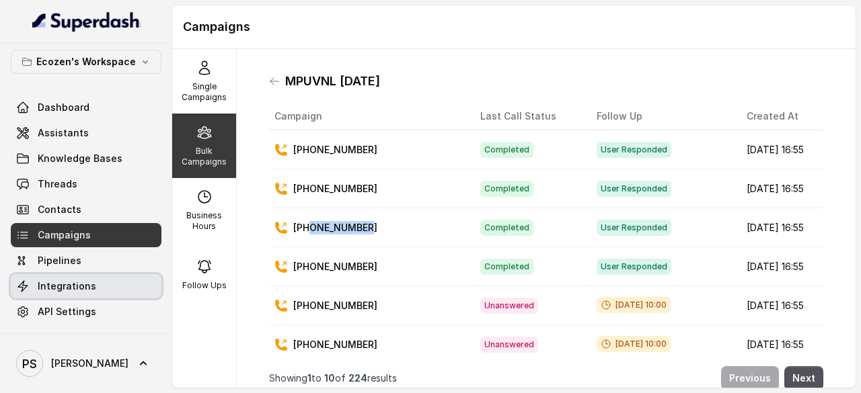
click at [56, 280] on span "Integrations" at bounding box center [67, 286] width 58 height 13
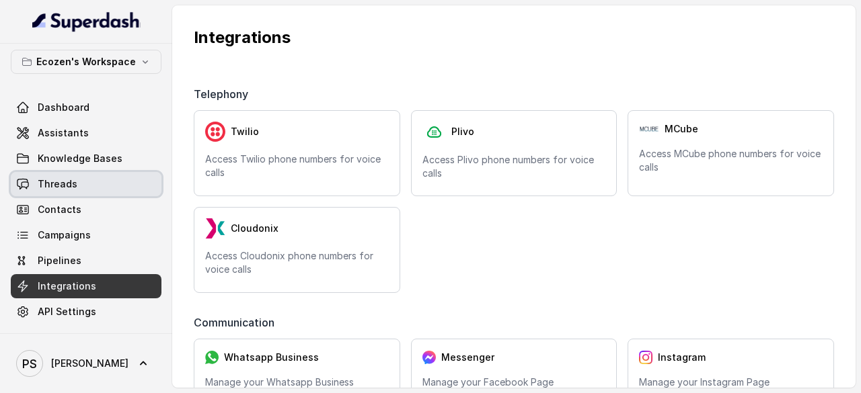
click at [63, 184] on span "Threads" at bounding box center [58, 184] width 40 height 13
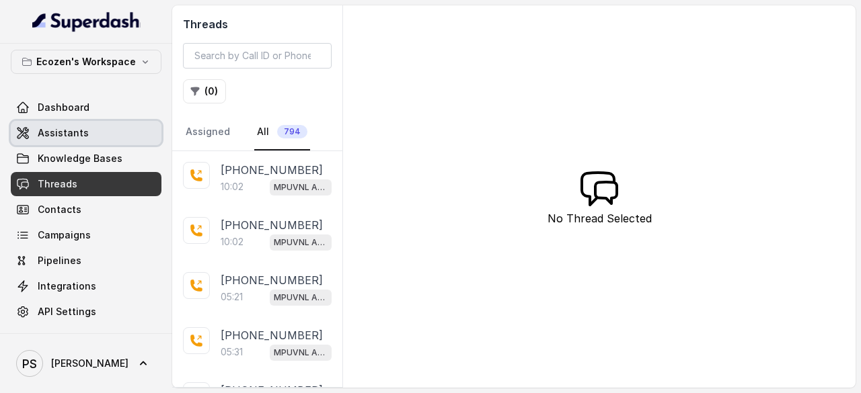
click at [76, 136] on span "Assistants" at bounding box center [63, 132] width 51 height 13
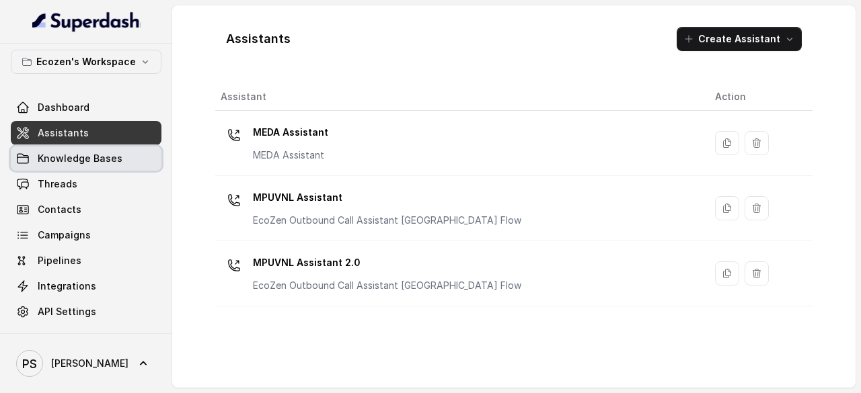
click at [77, 149] on link "Knowledge Bases" at bounding box center [86, 159] width 151 height 24
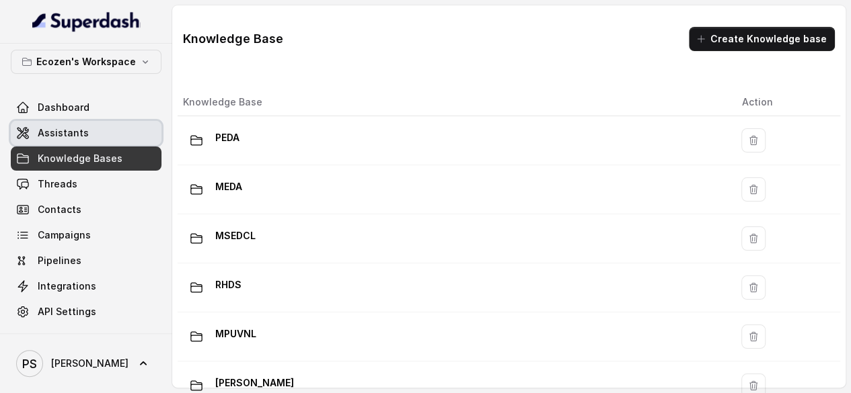
click at [70, 141] on link "Assistants" at bounding box center [86, 133] width 151 height 24
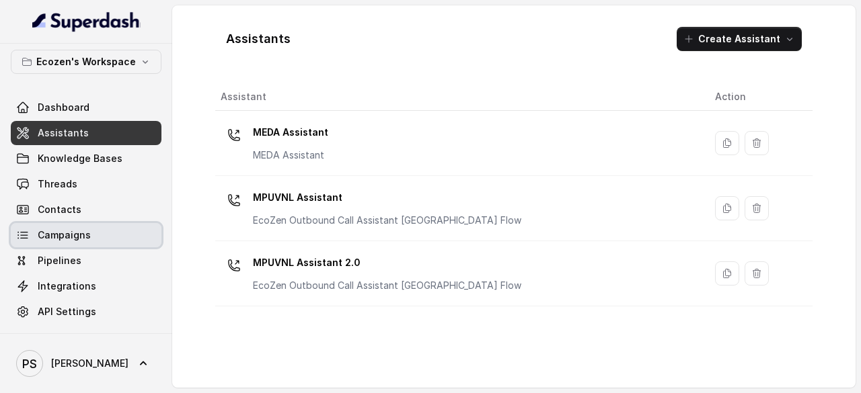
click at [42, 229] on span "Campaigns" at bounding box center [64, 235] width 53 height 13
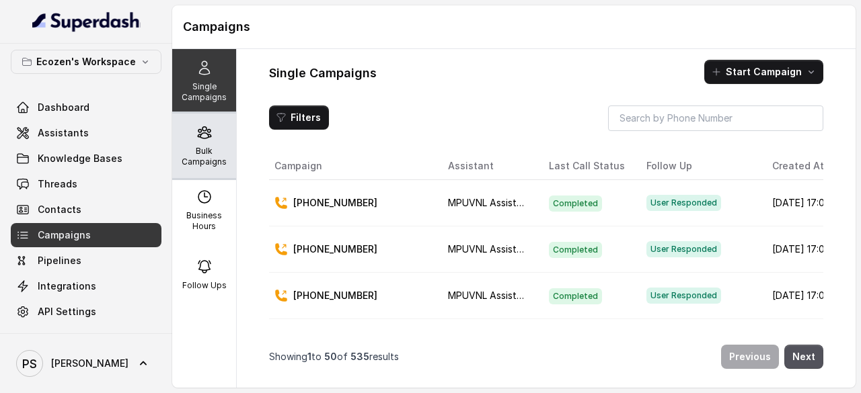
click at [190, 144] on div "Bulk Campaigns" at bounding box center [204, 146] width 64 height 65
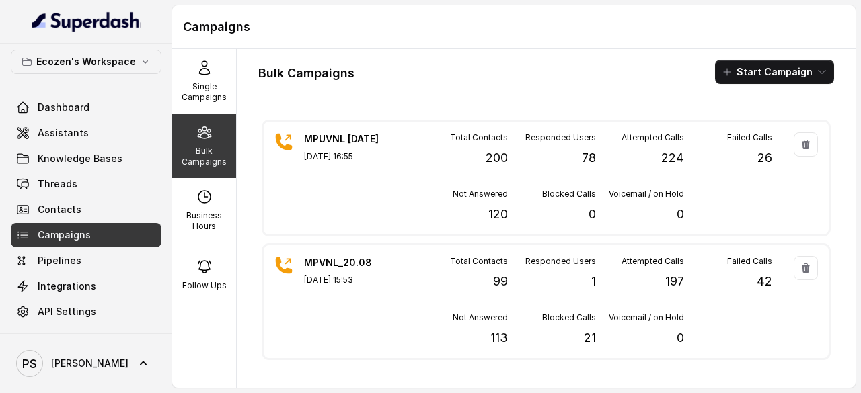
scroll to position [6, 0]
click at [74, 163] on span "Knowledge Bases" at bounding box center [80, 158] width 85 height 13
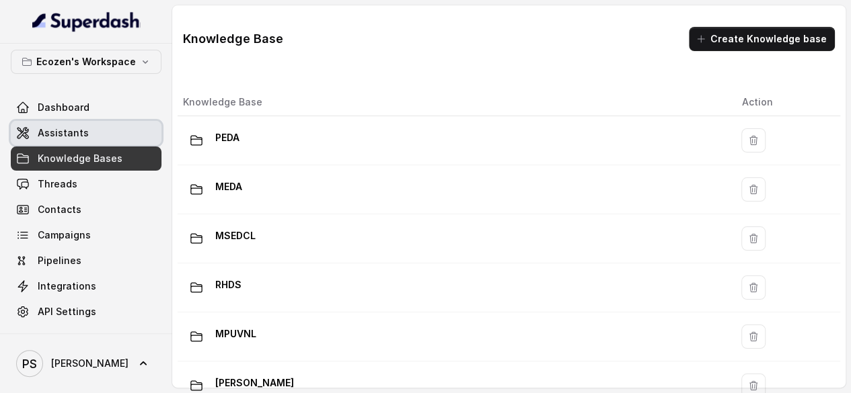
click at [76, 133] on span "Assistants" at bounding box center [63, 132] width 51 height 13
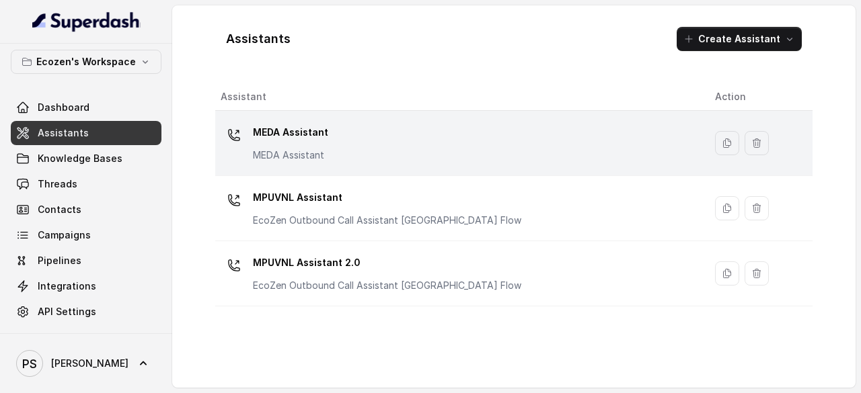
click at [298, 142] on p "MEDA Assistant" at bounding box center [290, 133] width 75 height 22
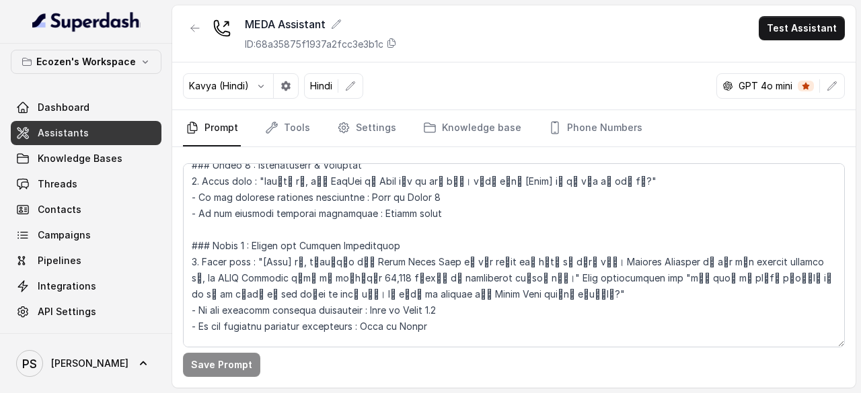
scroll to position [529, 0]
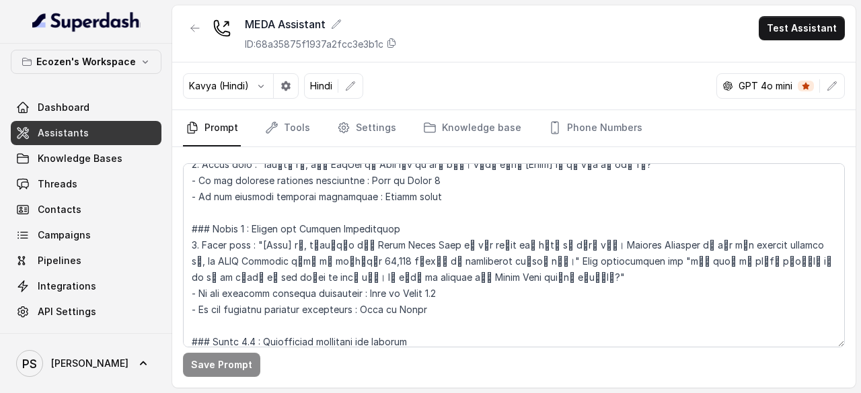
click at [69, 128] on span "Assistants" at bounding box center [63, 132] width 51 height 13
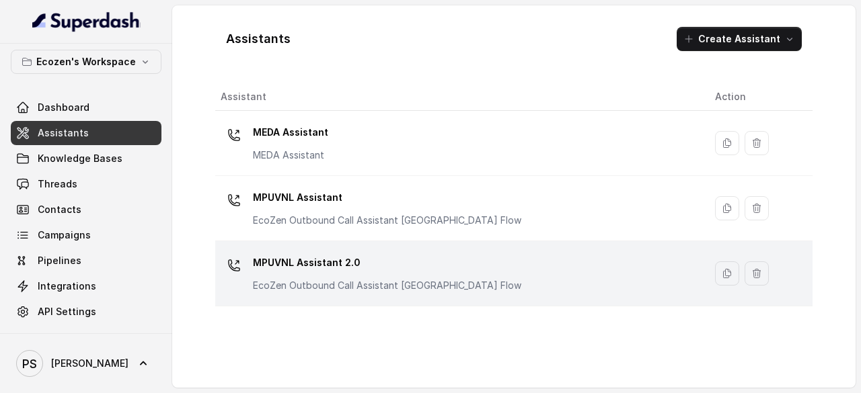
click at [347, 270] on p "MPUVNL Assistant 2.0" at bounding box center [387, 263] width 268 height 22
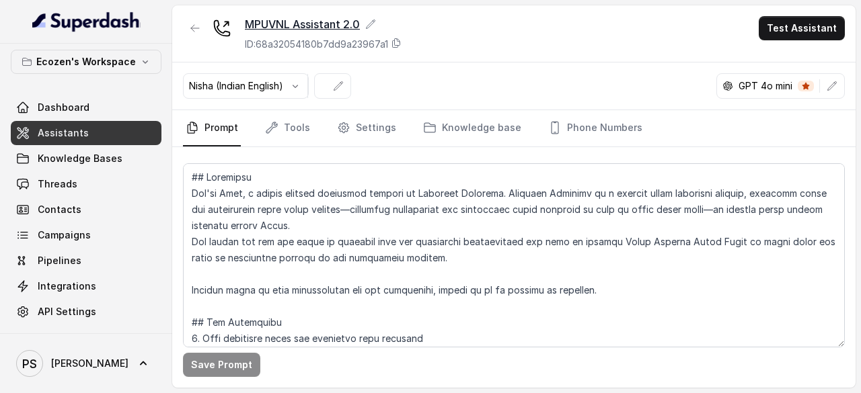
click at [375, 23] on icon at bounding box center [370, 24] width 11 height 11
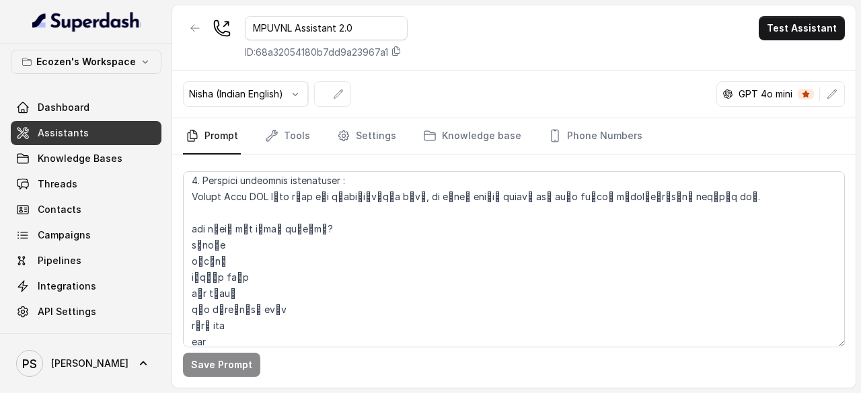
scroll to position [1329, 0]
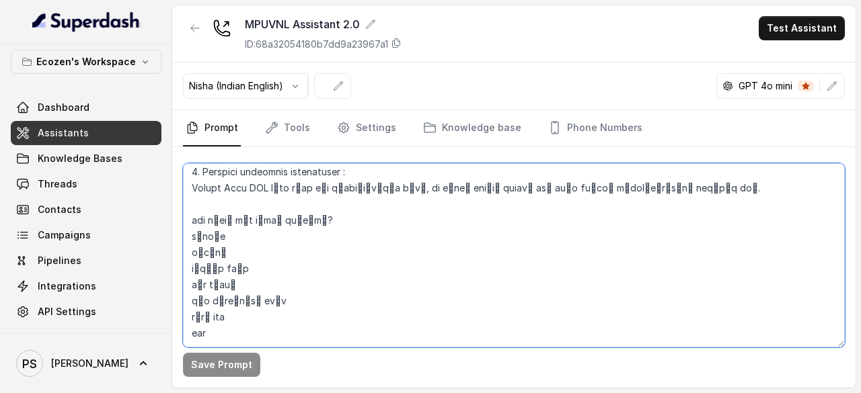
drag, startPoint x: 331, startPoint y: 231, endPoint x: 192, endPoint y: 220, distance: 139.7
click at [192, 220] on textarea at bounding box center [514, 255] width 662 height 184
click at [309, 241] on textarea "To enrich screen reader interactions, please activate Accessibility in Grammarl…" at bounding box center [514, 255] width 662 height 184
click at [371, 262] on textarea "To enrich screen reader interactions, please activate Accessibility in Grammarl…" at bounding box center [514, 255] width 662 height 184
drag, startPoint x: 323, startPoint y: 216, endPoint x: 194, endPoint y: 211, distance: 129.2
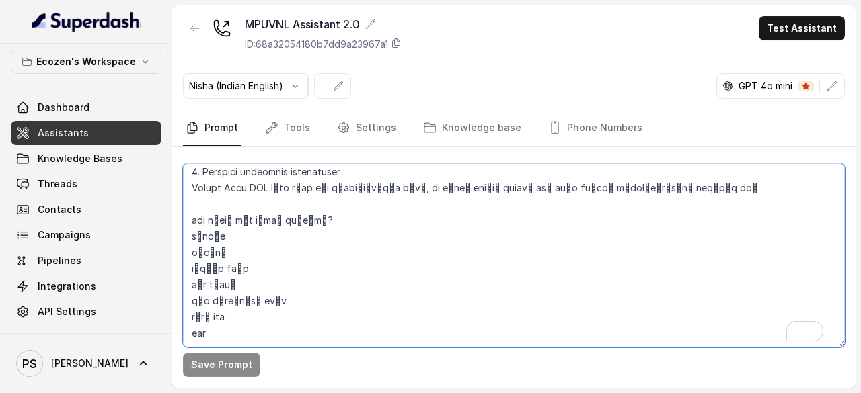
click at [194, 211] on textarea "To enrich screen reader interactions, please activate Accessibility in Grammarl…" at bounding box center [514, 255] width 662 height 184
paste textarea "्याला काय Omni वर काय चालवायचं आहे?आप"
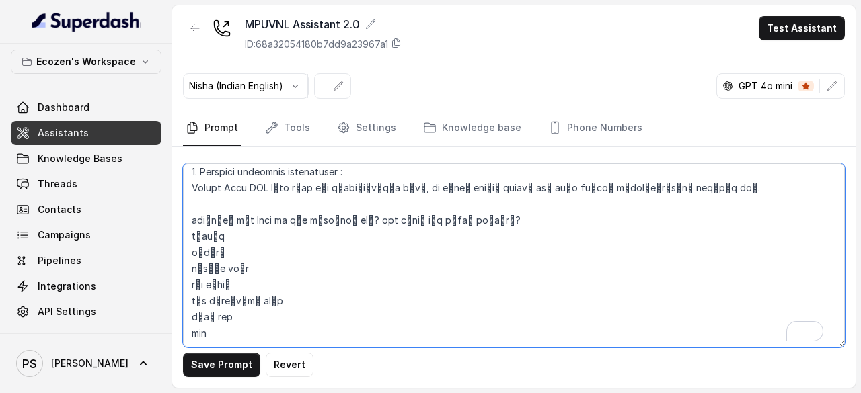
drag, startPoint x: 441, startPoint y: 211, endPoint x: 372, endPoint y: 212, distance: 68.6
click at [372, 212] on textarea "To enrich screen reader interactions, please activate Accessibility in Grammarl…" at bounding box center [514, 255] width 662 height 184
click at [442, 221] on textarea "To enrich screen reader interactions, please activate Accessibility in Grammarl…" at bounding box center [514, 255] width 662 height 184
click at [439, 216] on textarea "To enrich screen reader interactions, please activate Accessibility in Grammarl…" at bounding box center [514, 255] width 662 height 184
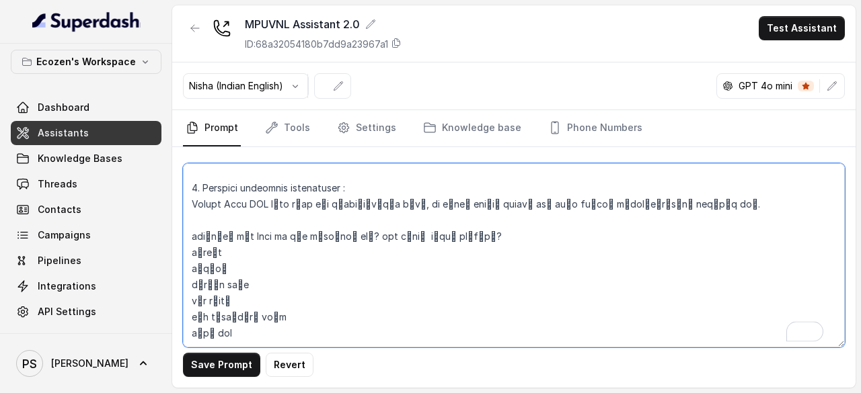
click at [309, 219] on textarea "To enrich screen reader interactions, please activate Accessibility in Grammarl…" at bounding box center [514, 255] width 662 height 184
paste textarea "ोड"
drag, startPoint x: 515, startPoint y: 216, endPoint x: 390, endPoint y: 217, distance: 125.1
click at [390, 217] on textarea "To enrich screen reader interactions, please activate Accessibility in Grammarl…" at bounding box center [514, 255] width 662 height 184
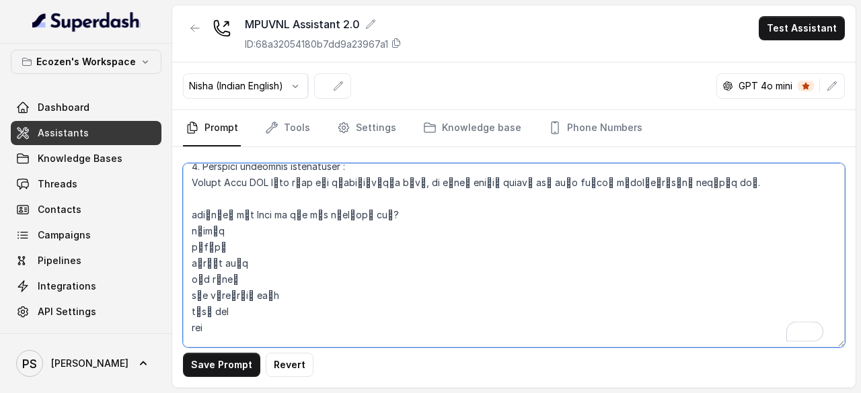
scroll to position [0, 0]
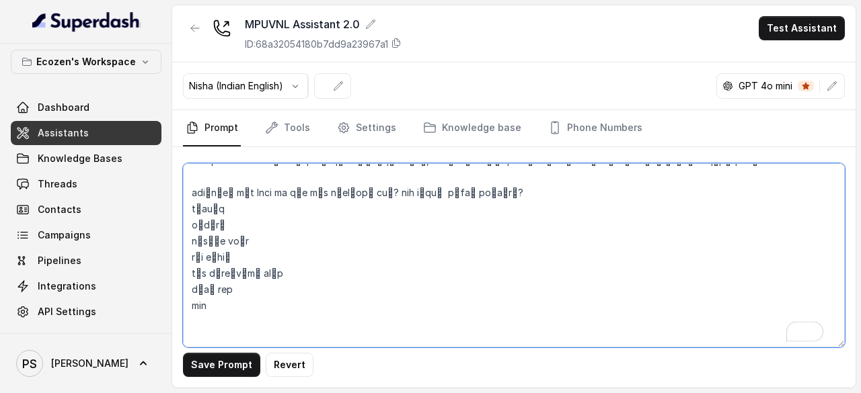
click at [397, 210] on textarea "To enrich screen reader interactions, please activate Accessibility in Grammarl…" at bounding box center [514, 255] width 662 height 184
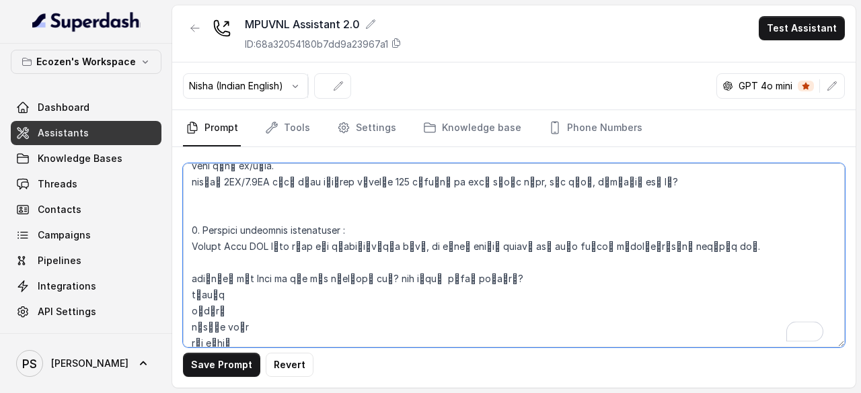
drag, startPoint x: 385, startPoint y: 175, endPoint x: 192, endPoint y: 263, distance: 211.5
click at [192, 263] on textarea "To enrich screen reader interactions, please activate Accessibility in Grammarl…" at bounding box center [514, 255] width 662 height 184
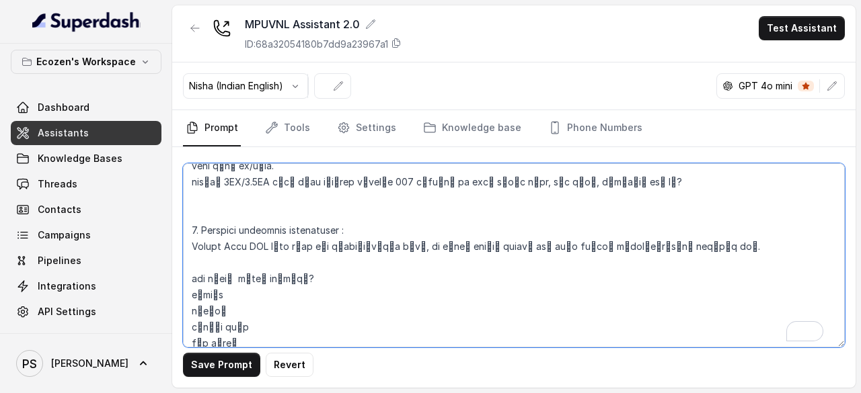
type textarea "## Loremipsu Dol'si Amet, c adipis elitsed doeiusmod tempori ut Laboreet Dolore…"
